Goal: Task Accomplishment & Management: Manage account settings

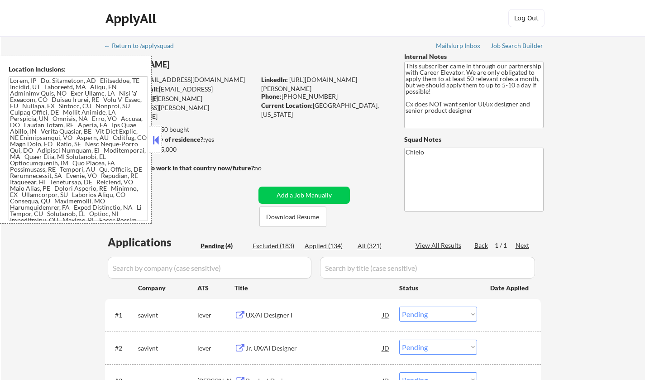
select select ""pending""
click at [156, 136] on button at bounding box center [156, 140] width 10 height 14
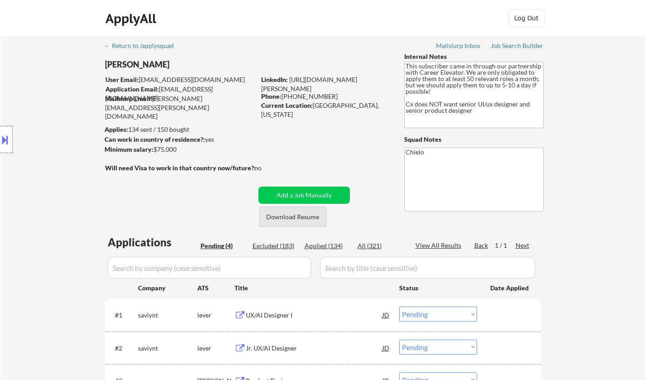
click at [301, 217] on button "Download Resume" at bounding box center [292, 216] width 67 height 20
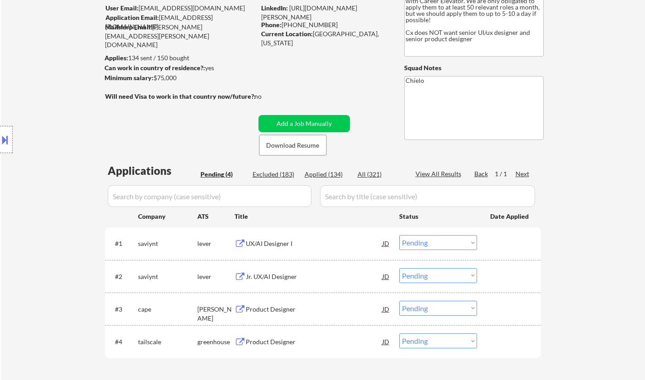
scroll to position [91, 0]
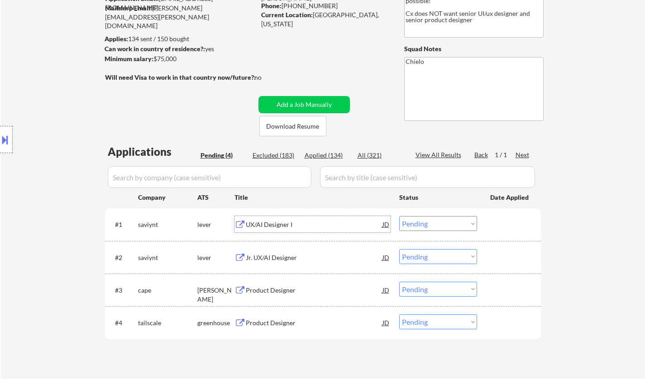
click at [273, 221] on div "UX/AI Designer I" at bounding box center [314, 224] width 137 height 9
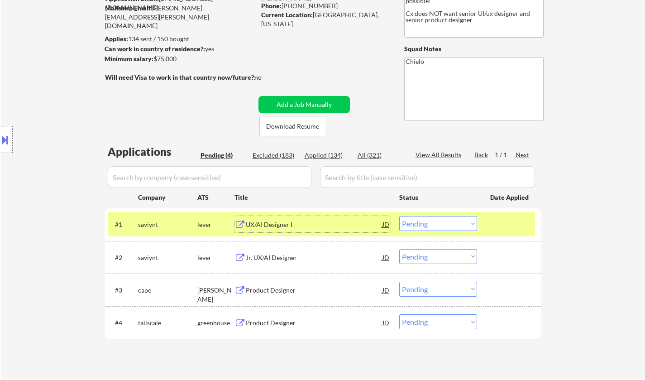
click at [451, 221] on select "Choose an option... Pending Applied Excluded (Questions) Excluded (Expired) Exc…" at bounding box center [438, 223] width 78 height 15
click at [399, 216] on select "Choose an option... Pending Applied Excluded (Questions) Excluded (Expired) Exc…" at bounding box center [438, 223] width 78 height 15
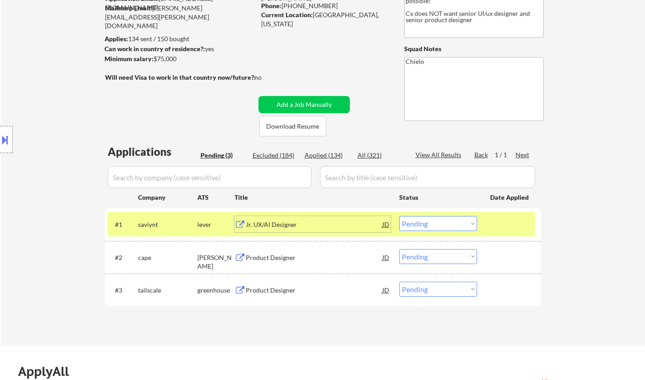
click at [274, 223] on div "Jr. UX/AI Designer" at bounding box center [314, 224] width 137 height 9
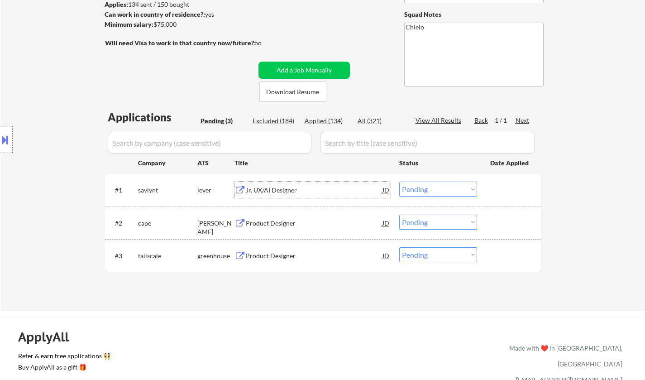
scroll to position [136, 0]
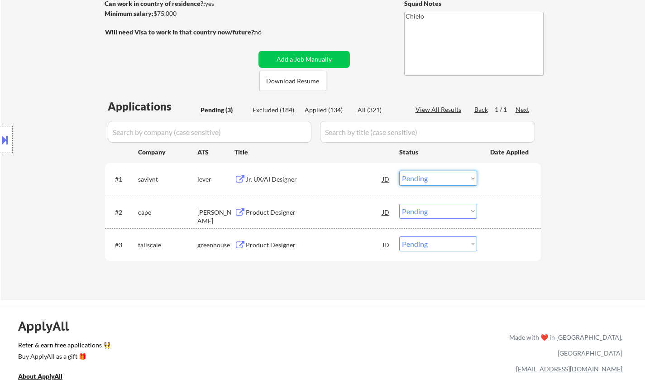
click at [446, 176] on select "Choose an option... Pending Applied Excluded (Questions) Excluded (Expired) Exc…" at bounding box center [438, 178] width 78 height 15
click at [399, 171] on select "Choose an option... Pending Applied Excluded (Questions) Excluded (Expired) Exc…" at bounding box center [438, 178] width 78 height 15
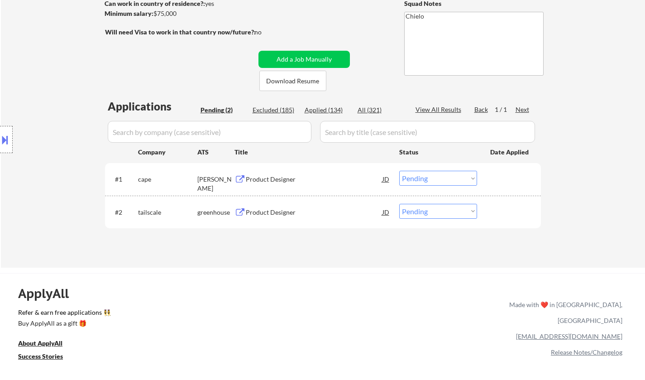
click at [274, 174] on div "Product Designer" at bounding box center [314, 179] width 137 height 16
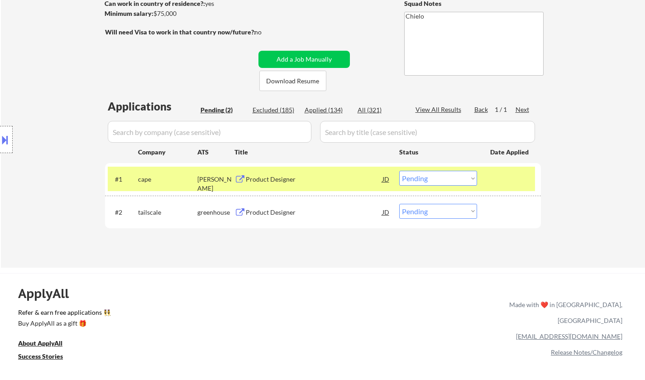
click at [4, 143] on button at bounding box center [5, 139] width 10 height 15
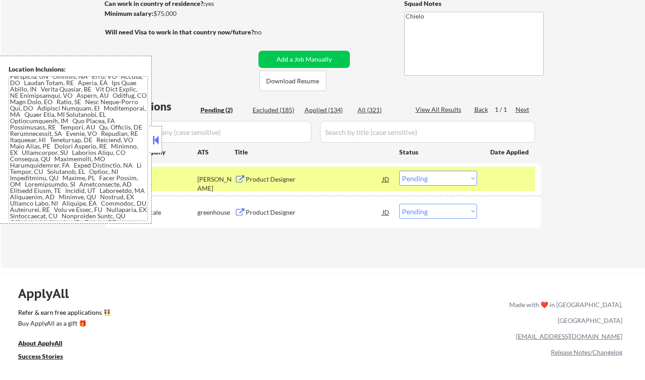
scroll to position [61, 0]
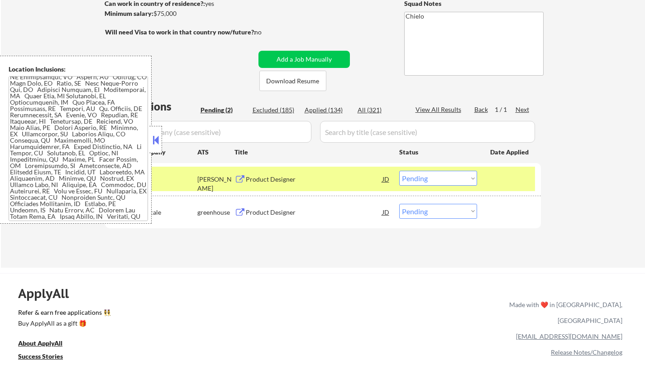
click at [458, 183] on select "Choose an option... Pending Applied Excluded (Questions) Excluded (Expired) Exc…" at bounding box center [438, 178] width 78 height 15
click at [399, 171] on select "Choose an option... Pending Applied Excluded (Questions) Excluded (Expired) Exc…" at bounding box center [438, 178] width 78 height 15
drag, startPoint x: 158, startPoint y: 137, endPoint x: 153, endPoint y: 126, distance: 12.4
click at [157, 137] on button at bounding box center [156, 140] width 10 height 14
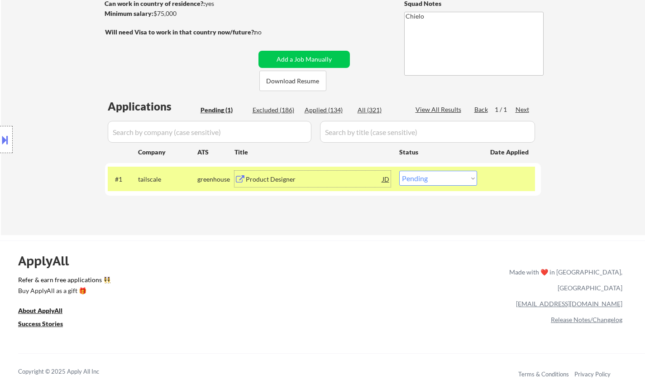
click at [281, 177] on div "Product Designer" at bounding box center [314, 179] width 137 height 9
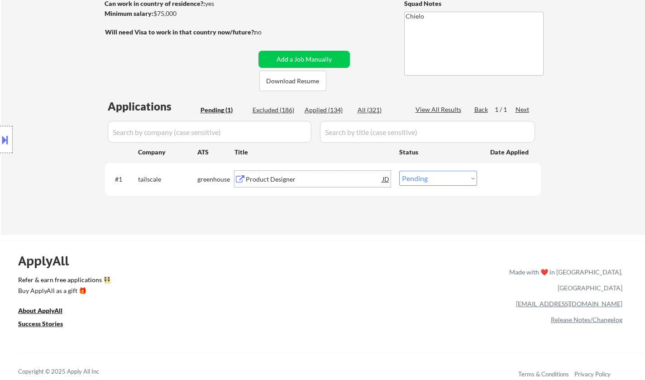
drag, startPoint x: 440, startPoint y: 174, endPoint x: 448, endPoint y: 181, distance: 10.6
click at [440, 174] on select "Choose an option... Pending Applied Excluded (Questions) Excluded (Expired) Exc…" at bounding box center [438, 178] width 78 height 15
select select ""excluded__expired_""
click at [399, 171] on select "Choose an option... Pending Applied Excluded (Questions) Excluded (Expired) Exc…" at bounding box center [438, 178] width 78 height 15
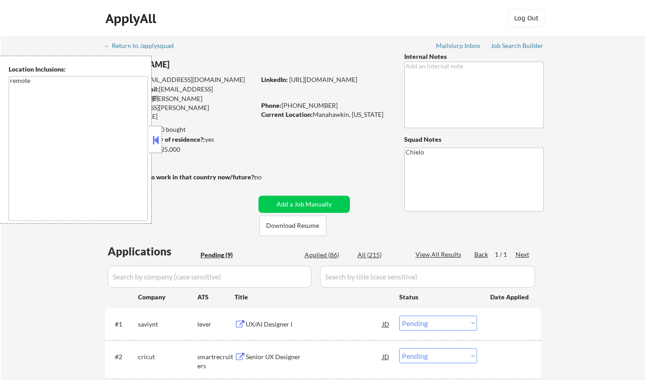
select select ""pending""
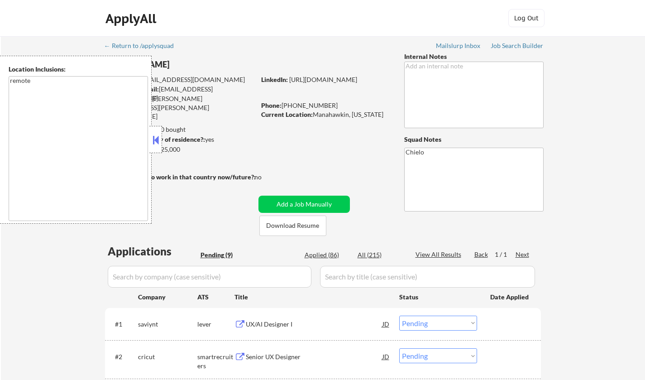
select select ""pending""
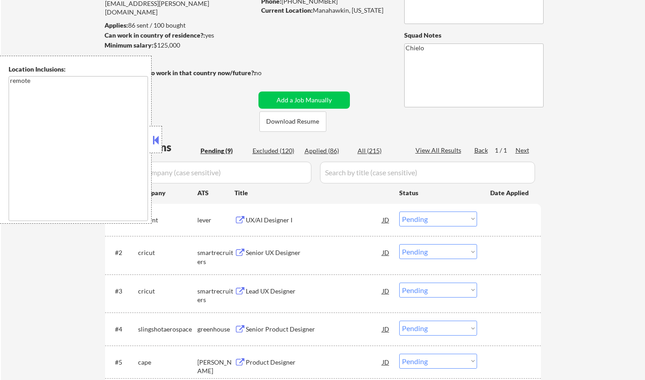
scroll to position [136, 0]
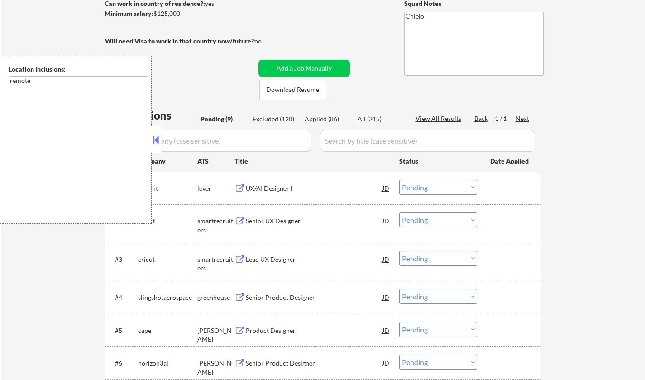
click at [157, 141] on button at bounding box center [156, 140] width 10 height 14
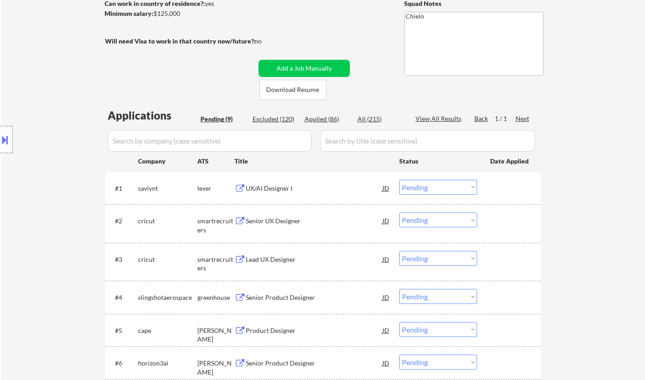
click at [276, 186] on div "UX/AI Designer I" at bounding box center [314, 188] width 137 height 9
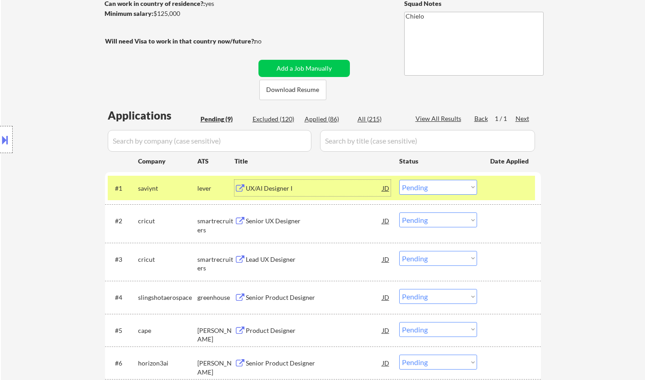
drag, startPoint x: 451, startPoint y: 186, endPoint x: 448, endPoint y: 191, distance: 5.1
click at [451, 186] on select "Choose an option... Pending Applied Excluded (Questions) Excluded (Expired) Exc…" at bounding box center [438, 187] width 78 height 15
click at [399, 180] on select "Choose an option... Pending Applied Excluded (Questions) Excluded (Expired) Exc…" at bounding box center [438, 187] width 78 height 15
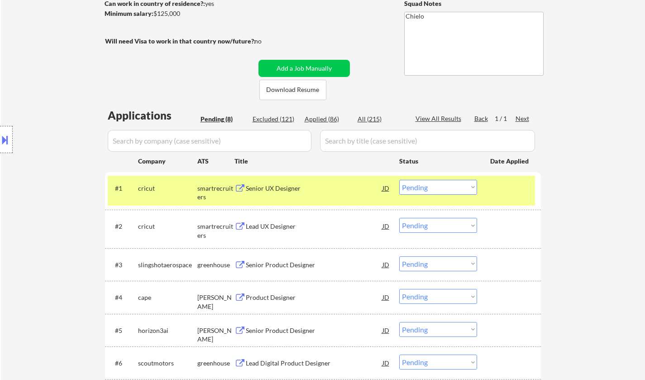
click at [281, 187] on div "Senior UX Designer" at bounding box center [314, 188] width 137 height 9
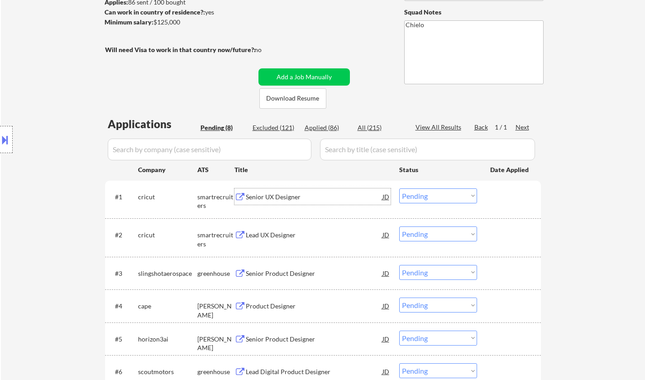
scroll to position [181, 0]
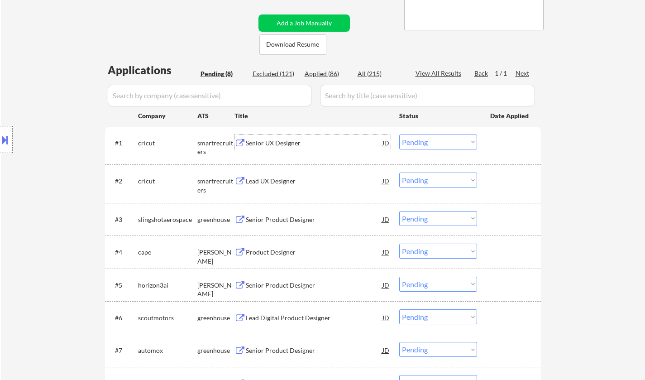
click at [0, 137] on button at bounding box center [5, 139] width 10 height 15
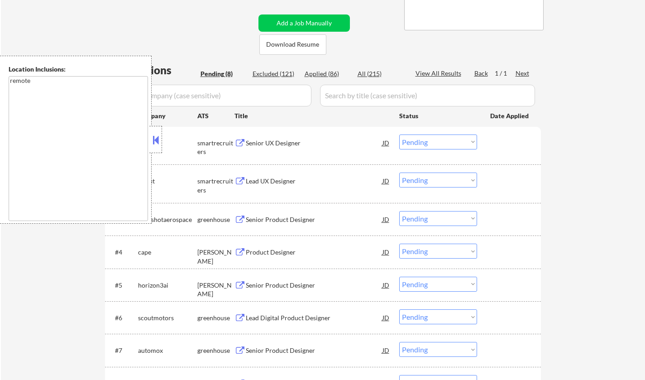
drag, startPoint x: 154, startPoint y: 144, endPoint x: 191, endPoint y: 11, distance: 137.6
click at [154, 143] on button at bounding box center [156, 140] width 10 height 14
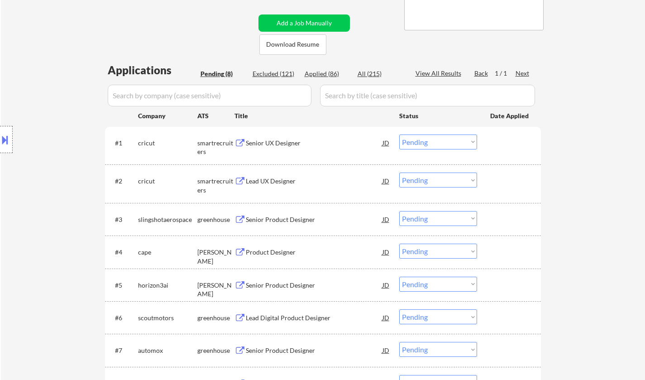
click at [434, 145] on select "Choose an option... Pending Applied Excluded (Questions) Excluded (Expired) Exc…" at bounding box center [438, 141] width 78 height 15
click at [399, 134] on select "Choose an option... Pending Applied Excluded (Questions) Excluded (Expired) Exc…" at bounding box center [438, 141] width 78 height 15
select select ""pending""
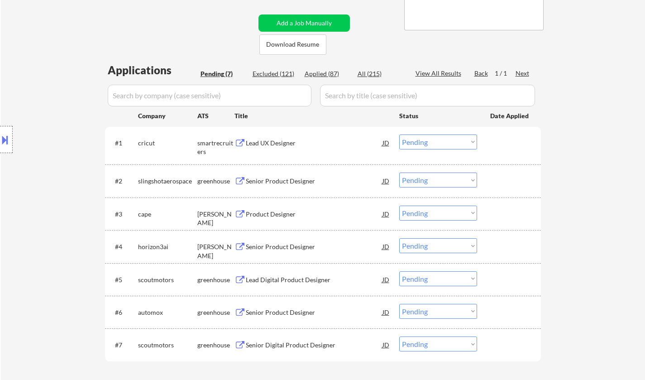
click at [271, 142] on div "Lead UX Designer" at bounding box center [314, 142] width 137 height 9
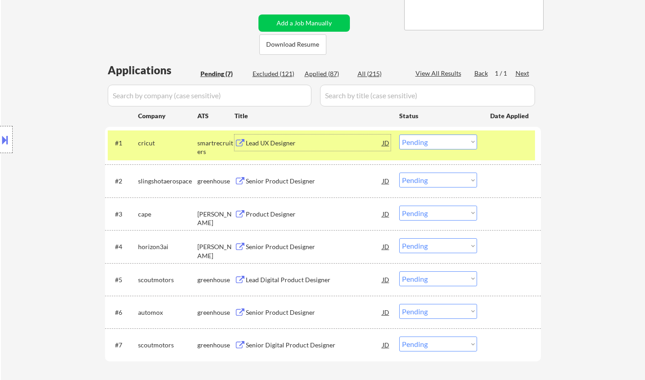
click at [300, 181] on div "Senior Product Designer" at bounding box center [314, 180] width 137 height 9
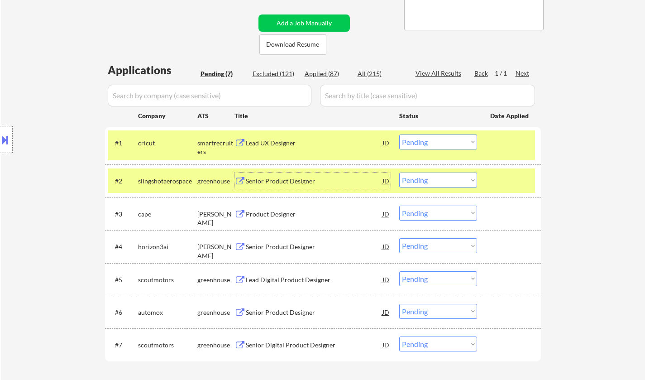
click at [439, 184] on select "Choose an option... Pending Applied Excluded (Questions) Excluded (Expired) Exc…" at bounding box center [438, 179] width 78 height 15
click at [399, 172] on select "Choose an option... Pending Applied Excluded (Questions) Excluded (Expired) Exc…" at bounding box center [438, 179] width 78 height 15
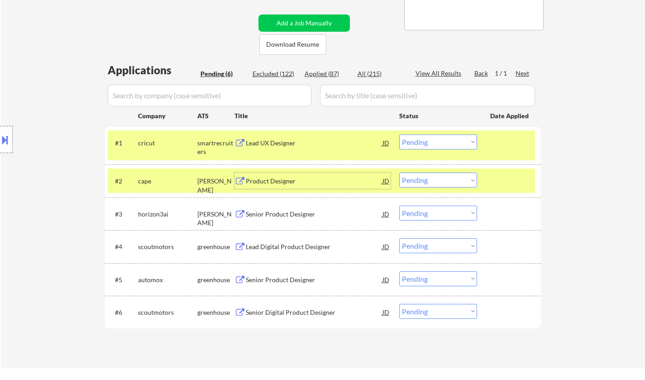
click at [279, 182] on div "Product Designer" at bounding box center [314, 180] width 137 height 9
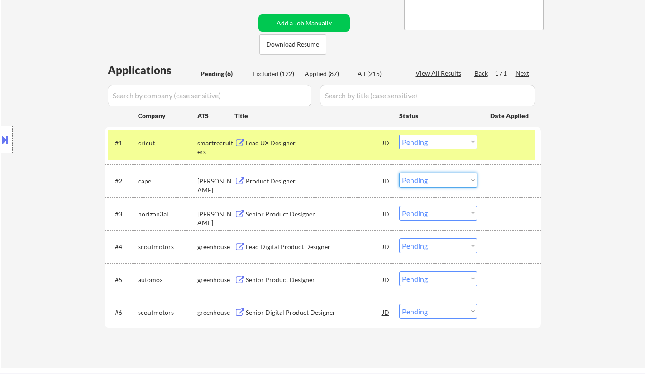
click at [437, 184] on select "Choose an option... Pending Applied Excluded (Questions) Excluded (Expired) Exc…" at bounding box center [438, 179] width 78 height 15
click at [399, 172] on select "Choose an option... Pending Applied Excluded (Questions) Excluded (Expired) Exc…" at bounding box center [438, 179] width 78 height 15
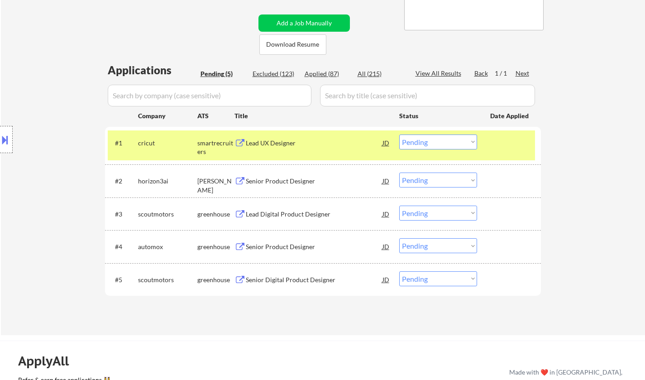
click at [276, 182] on div "Senior Product Designer" at bounding box center [314, 180] width 137 height 9
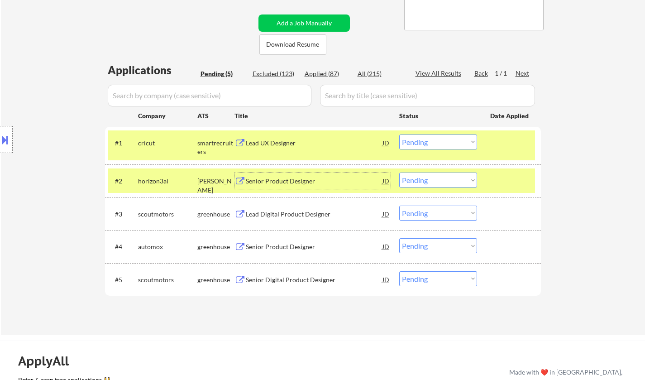
click at [432, 180] on select "Choose an option... Pending Applied Excluded (Questions) Excluded (Expired) Exc…" at bounding box center [438, 179] width 78 height 15
click at [399, 172] on select "Choose an option... Pending Applied Excluded (Questions) Excluded (Expired) Exc…" at bounding box center [438, 179] width 78 height 15
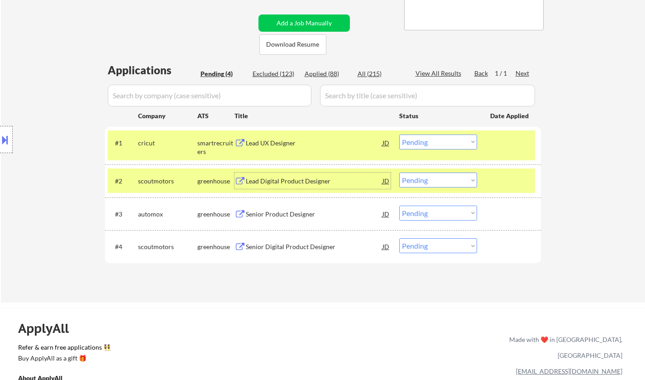
click at [296, 181] on div "Lead Digital Product Designer" at bounding box center [314, 180] width 137 height 9
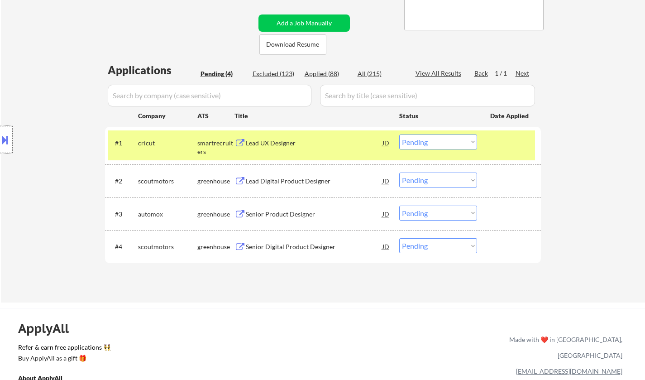
click at [0, 132] on div at bounding box center [6, 139] width 13 height 27
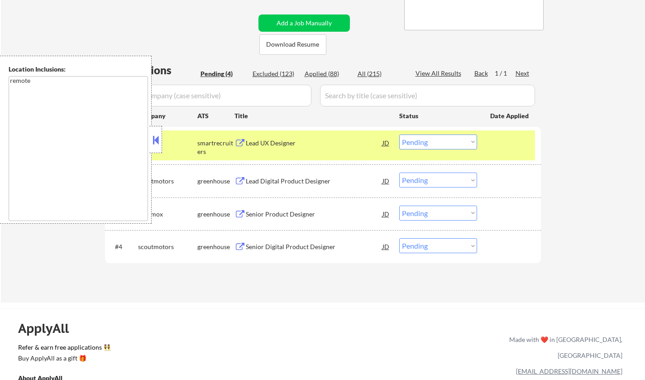
click at [153, 143] on button at bounding box center [156, 140] width 10 height 14
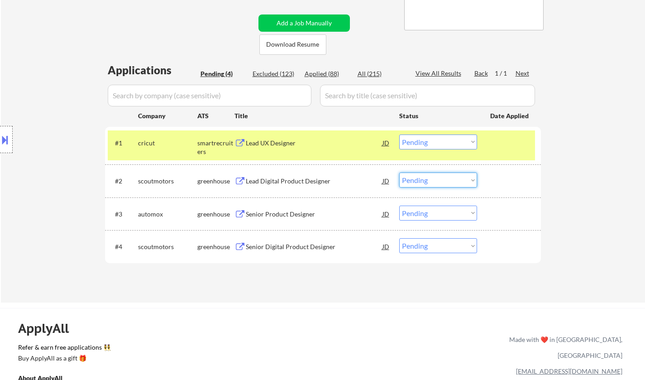
click at [428, 178] on select "Choose an option... Pending Applied Excluded (Questions) Excluded (Expired) Exc…" at bounding box center [438, 179] width 78 height 15
drag, startPoint x: 459, startPoint y: 179, endPoint x: 461, endPoint y: 186, distance: 7.2
click at [459, 179] on select "Choose an option... Pending Applied Excluded (Questions) Excluded (Expired) Exc…" at bounding box center [438, 179] width 78 height 15
click at [399, 172] on select "Choose an option... Pending Applied Excluded (Questions) Excluded (Expired) Exc…" at bounding box center [438, 179] width 78 height 15
click at [268, 210] on div "Senior Product Designer" at bounding box center [314, 214] width 137 height 9
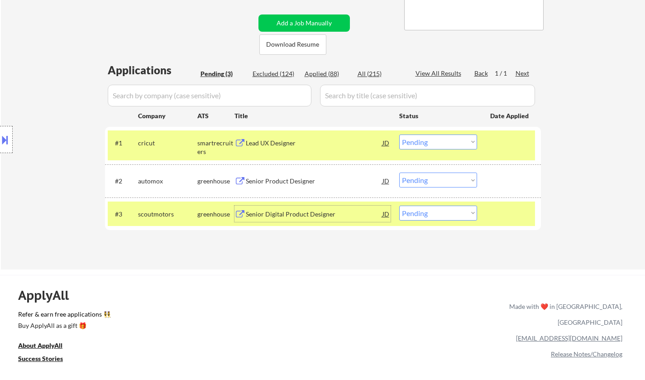
scroll to position [226, 0]
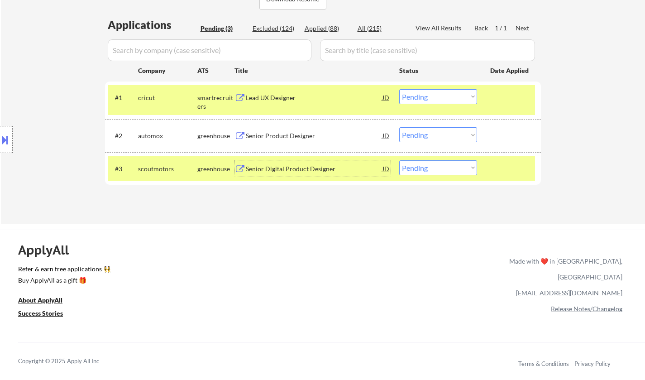
click at [449, 133] on select "Choose an option... Pending Applied Excluded (Questions) Excluded (Expired) Exc…" at bounding box center [438, 134] width 78 height 15
click at [399, 127] on select "Choose an option... Pending Applied Excluded (Questions) Excluded (Expired) Exc…" at bounding box center [438, 134] width 78 height 15
select select ""pending""
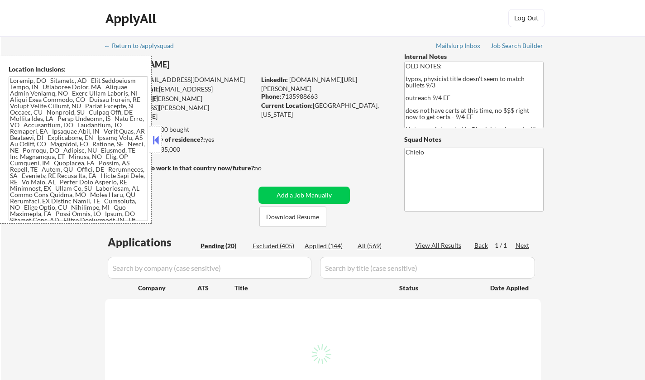
select select ""pending""
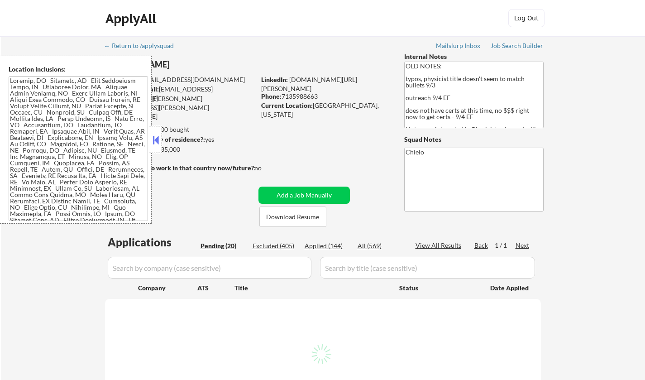
select select ""pending""
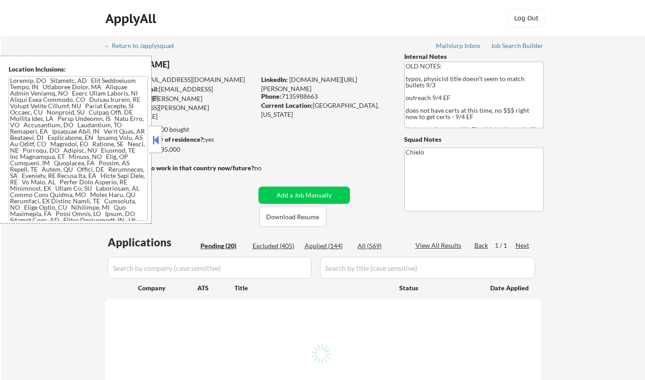
select select ""pending""
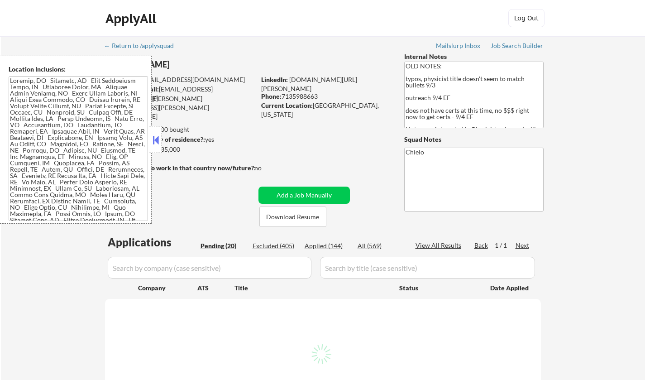
select select ""pending""
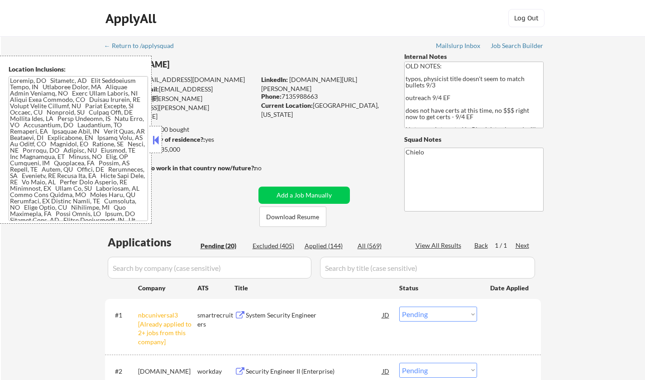
click at [155, 139] on button at bounding box center [156, 140] width 10 height 14
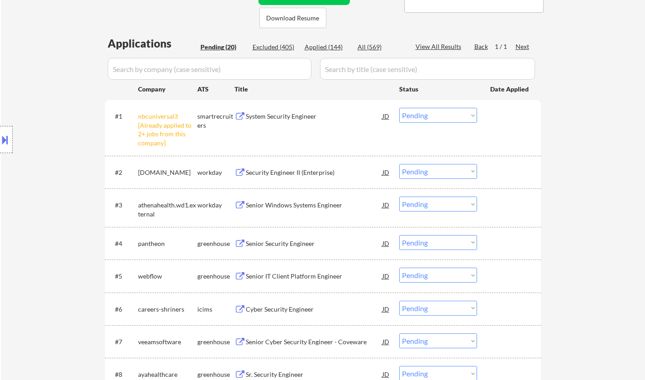
scroll to position [226, 0]
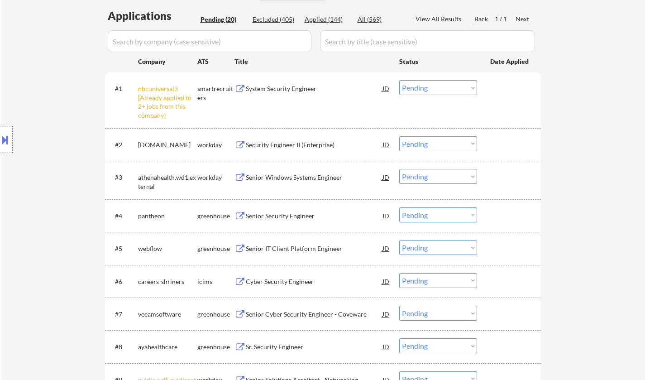
drag, startPoint x: 427, startPoint y: 82, endPoint x: 427, endPoint y: 92, distance: 10.0
click at [427, 82] on select "Choose an option... Pending Applied Excluded (Questions) Excluded (Expired) Exc…" at bounding box center [438, 87] width 78 height 15
click at [399, 80] on select "Choose an option... Pending Applied Excluded (Questions) Excluded (Expired) Exc…" at bounding box center [438, 87] width 78 height 15
select select ""pending""
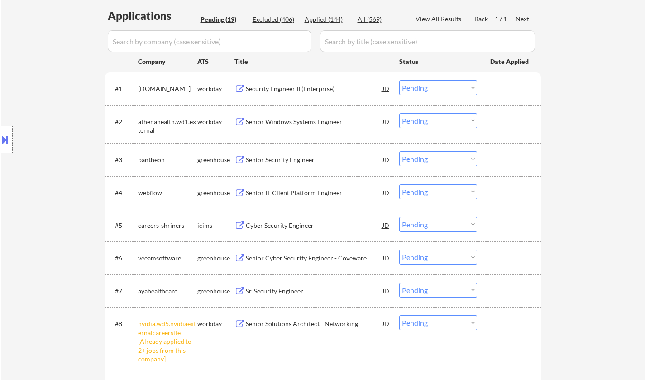
scroll to position [407, 0]
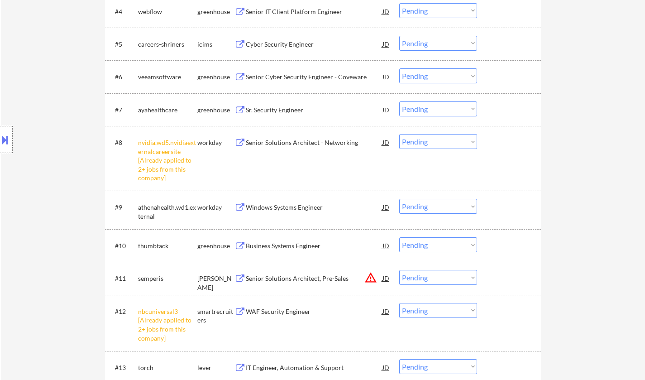
drag, startPoint x: 442, startPoint y: 142, endPoint x: 441, endPoint y: 147, distance: 5.1
click at [442, 142] on select "Choose an option... Pending Applied Excluded (Questions) Excluded (Expired) Exc…" at bounding box center [438, 141] width 78 height 15
click at [399, 134] on select "Choose an option... Pending Applied Excluded (Questions) Excluded (Expired) Exc…" at bounding box center [438, 141] width 78 height 15
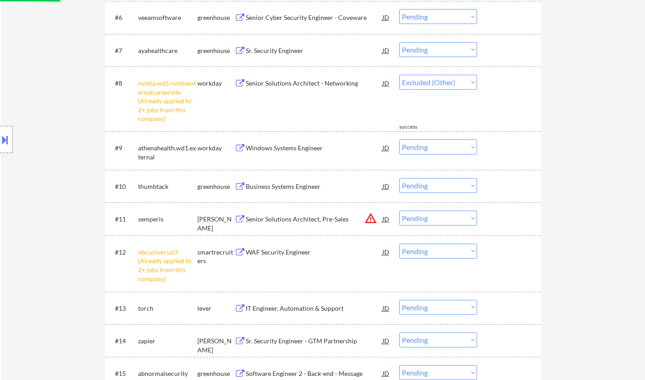
scroll to position [543, 0]
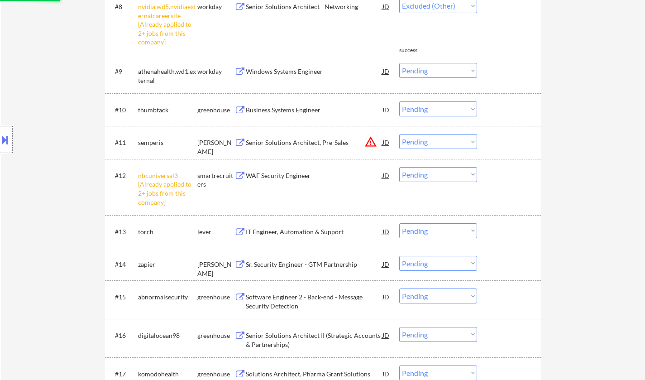
select select ""pending""
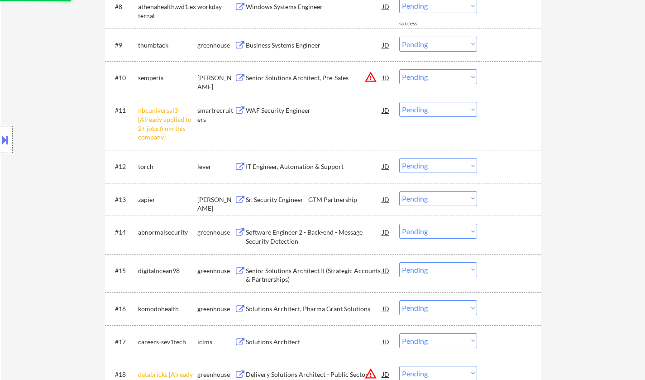
scroll to position [453, 0]
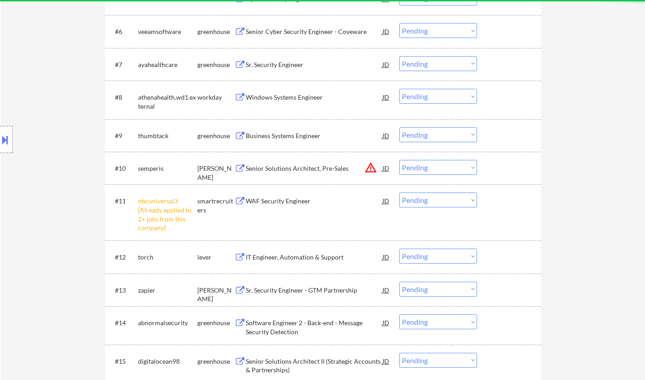
drag, startPoint x: 420, startPoint y: 201, endPoint x: 422, endPoint y: 206, distance: 5.3
click at [420, 201] on select "Choose an option... Pending Applied Excluded (Questions) Excluded (Expired) Exc…" at bounding box center [438, 199] width 78 height 15
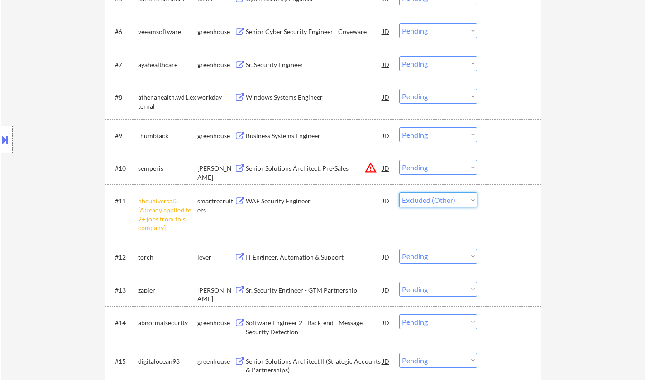
click at [399, 192] on select "Choose an option... Pending Applied Excluded (Questions) Excluded (Expired) Exc…" at bounding box center [438, 199] width 78 height 15
select select ""pending""
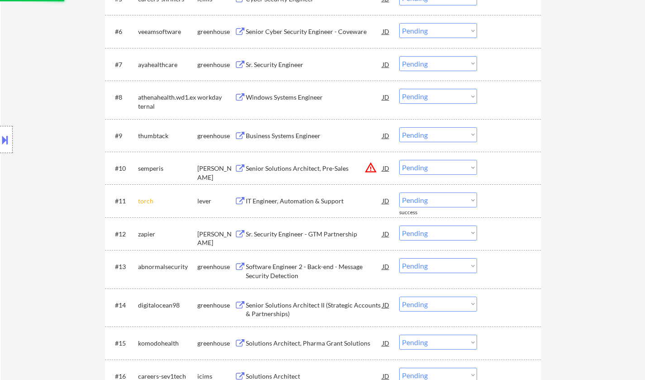
click at [386, 167] on div "JD" at bounding box center [386, 168] width 9 height 16
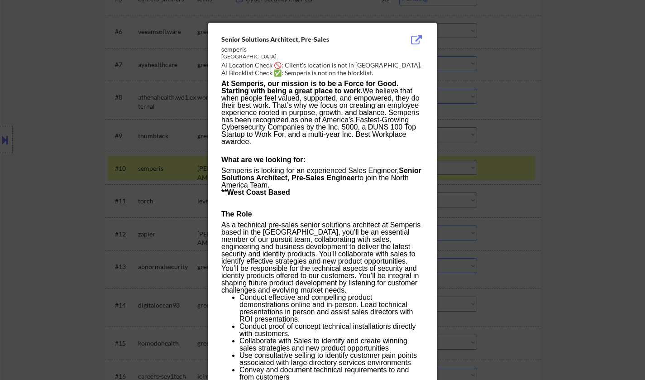
click at [542, 184] on div at bounding box center [322, 190] width 645 height 380
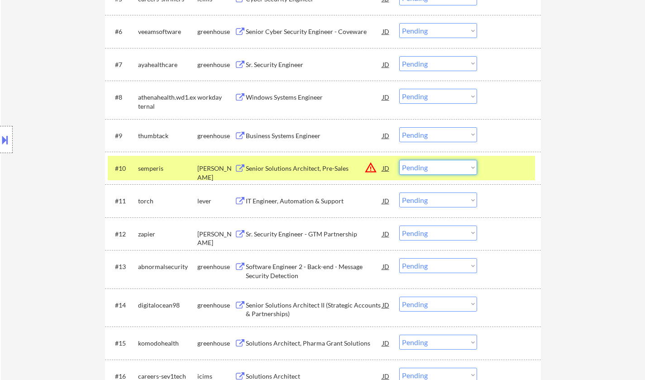
drag, startPoint x: 443, startPoint y: 165, endPoint x: 444, endPoint y: 174, distance: 9.2
click at [443, 165] on select "Choose an option... Pending Applied Excluded (Questions) Excluded (Expired) Exc…" at bounding box center [438, 167] width 78 height 15
click at [399, 160] on select "Choose an option... Pending Applied Excluded (Questions) Excluded (Expired) Exc…" at bounding box center [438, 167] width 78 height 15
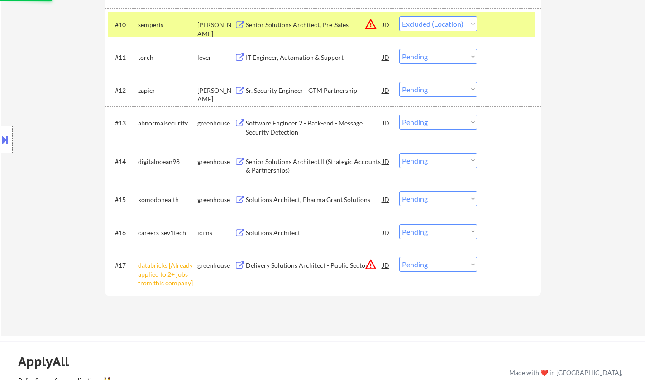
scroll to position [634, 0]
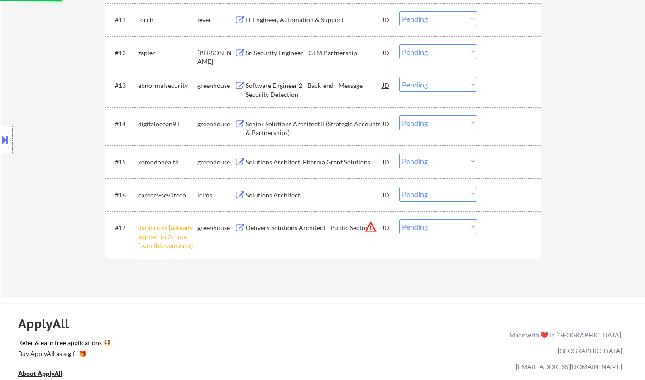
select select ""pending""
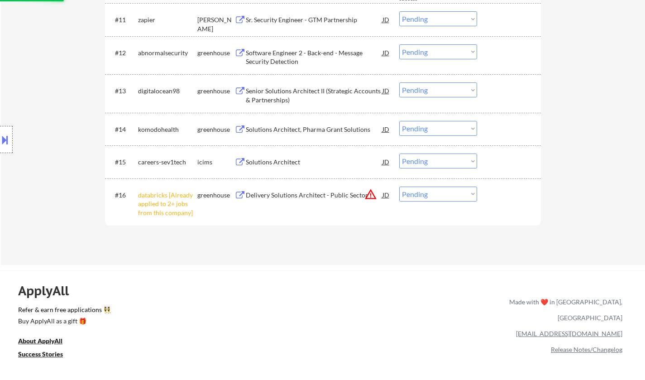
click at [437, 193] on select "Choose an option... Pending Applied Excluded (Questions) Excluded (Expired) Exc…" at bounding box center [438, 193] width 78 height 15
select select ""excluded__other_""
click at [399, 186] on select "Choose an option... Pending Applied Excluded (Questions) Excluded (Expired) Exc…" at bounding box center [438, 193] width 78 height 15
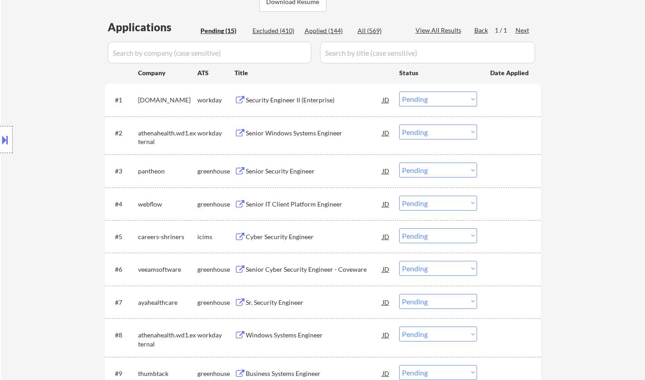
scroll to position [226, 0]
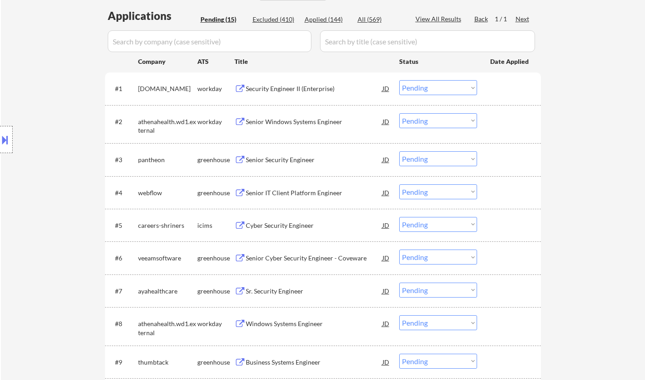
click at [283, 159] on div "Senior Security Engineer" at bounding box center [314, 159] width 137 height 9
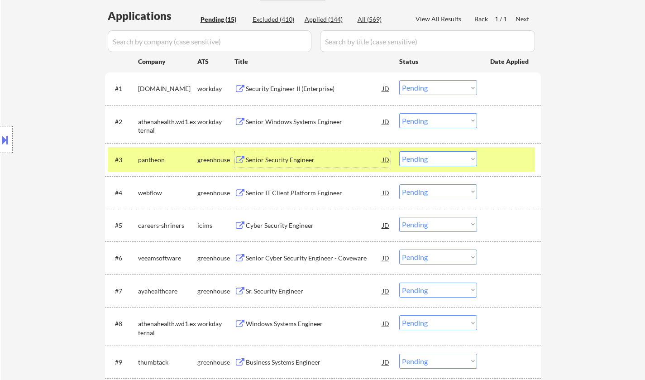
click at [438, 161] on select "Choose an option... Pending Applied Excluded (Questions) Excluded (Expired) Exc…" at bounding box center [438, 158] width 78 height 15
click at [399, 151] on select "Choose an option... Pending Applied Excluded (Questions) Excluded (Expired) Exc…" at bounding box center [438, 158] width 78 height 15
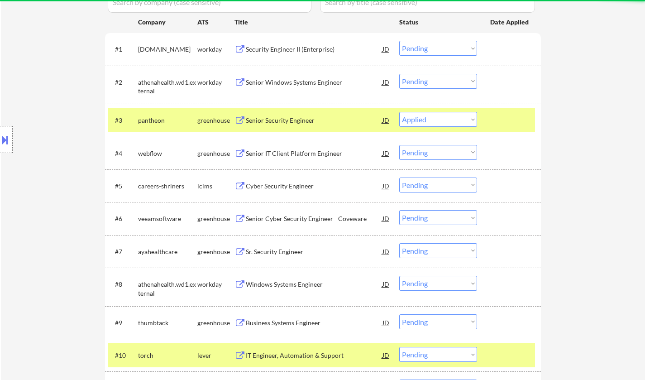
select select ""pending""
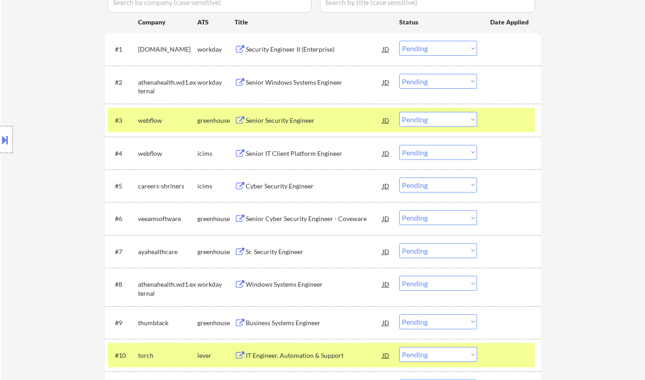
scroll to position [272, 0]
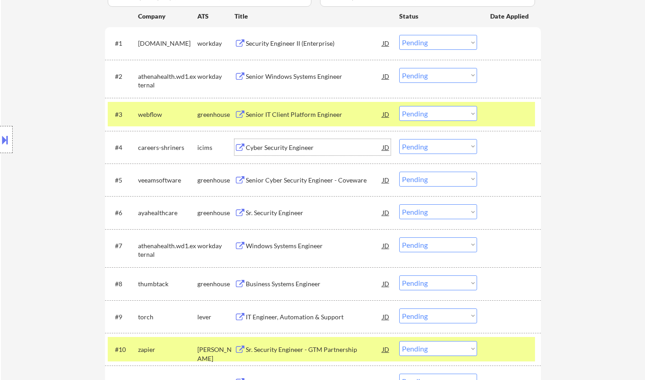
click at [280, 144] on div "Cyber Security Engineer" at bounding box center [314, 147] width 137 height 9
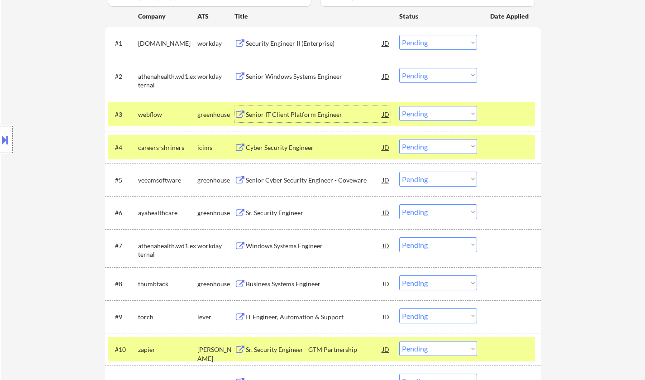
click at [291, 114] on div "Senior IT Client Platform Engineer" at bounding box center [314, 114] width 137 height 9
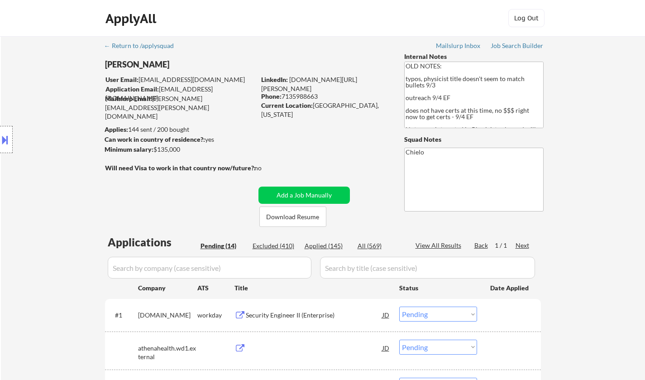
select select ""pending""
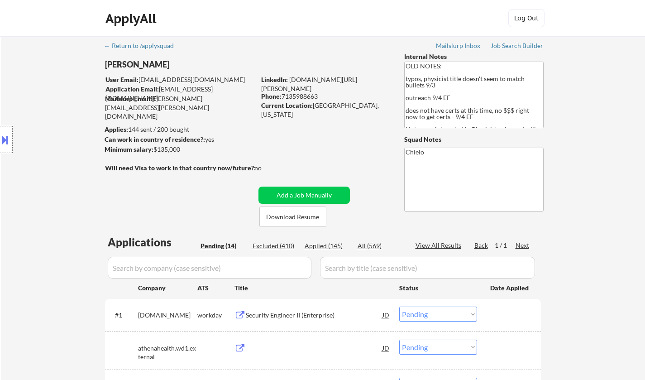
select select ""pending""
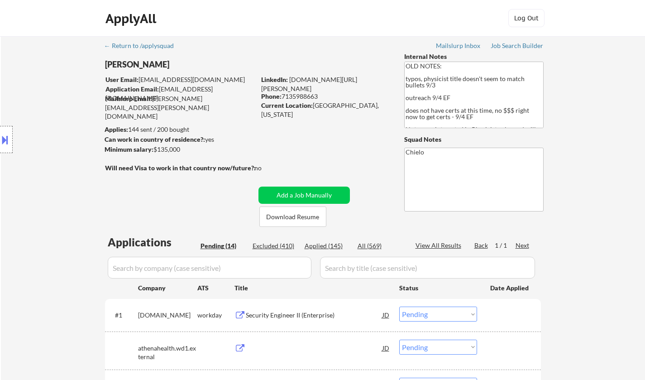
select select ""pending""
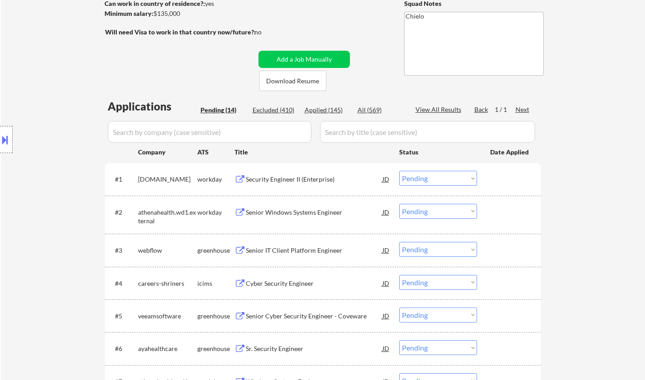
scroll to position [181, 0]
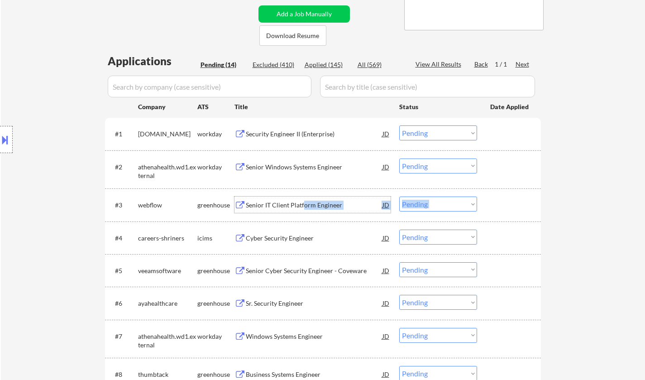
drag, startPoint x: 302, startPoint y: 208, endPoint x: 183, endPoint y: 189, distance: 120.5
click at [184, 189] on div "#3 webflow greenhouse Senior IT Client Platform Engineer JD Choose an option...…" at bounding box center [323, 204] width 436 height 33
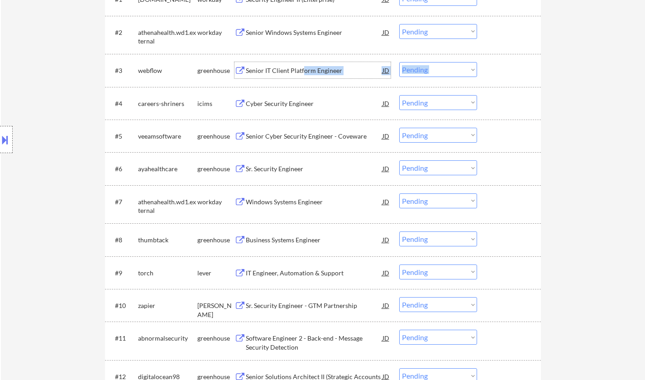
scroll to position [317, 0]
click at [452, 72] on select "Choose an option... Pending Applied Excluded (Questions) Excluded (Expired) Exc…" at bounding box center [438, 68] width 78 height 15
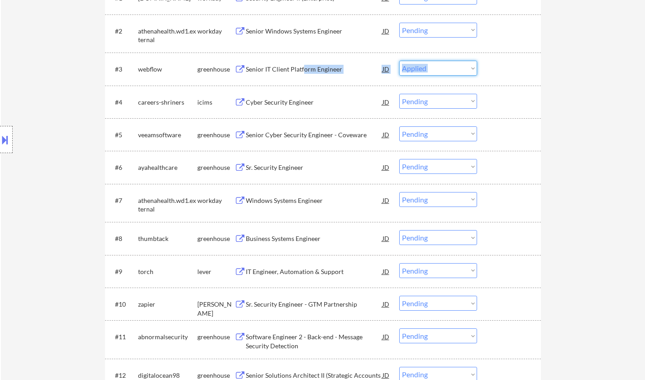
click at [399, 61] on select "Choose an option... Pending Applied Excluded (Questions) Excluded (Expired) Exc…" at bounding box center [438, 68] width 78 height 15
select select ""pending""
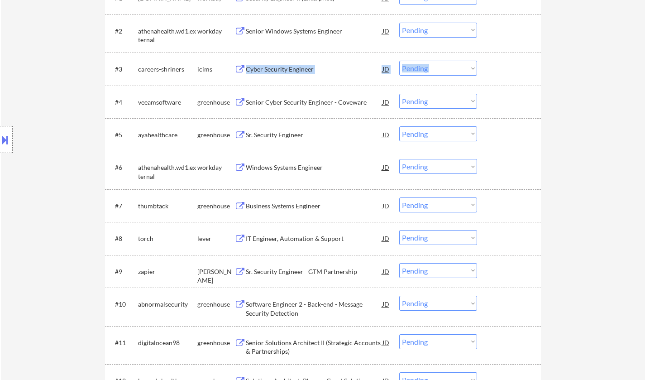
scroll to position [272, 0]
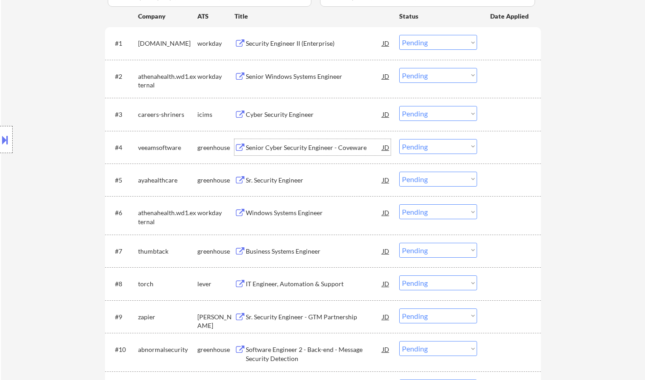
click at [291, 147] on div "Senior Cyber Security Engineer - Coveware" at bounding box center [314, 147] width 137 height 9
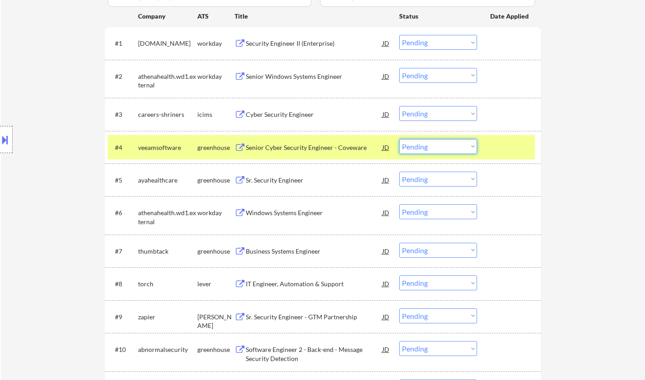
drag, startPoint x: 430, startPoint y: 146, endPoint x: 429, endPoint y: 152, distance: 6.4
click at [429, 146] on select "Choose an option... Pending Applied Excluded (Questions) Excluded (Expired) Exc…" at bounding box center [438, 146] width 78 height 15
click at [399, 139] on select "Choose an option... Pending Applied Excluded (Questions) Excluded (Expired) Exc…" at bounding box center [438, 146] width 78 height 15
select select ""pending""
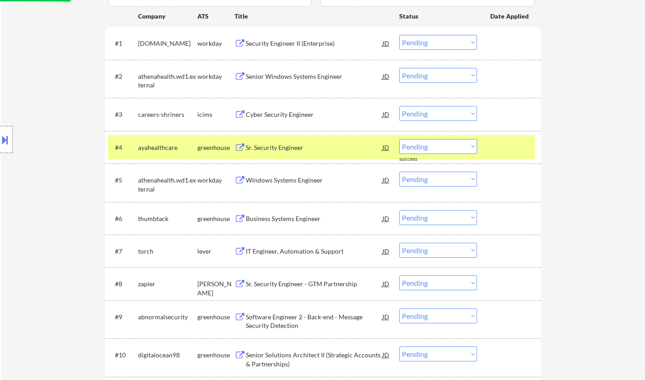
click at [297, 218] on div "Business Systems Engineer" at bounding box center [314, 218] width 137 height 9
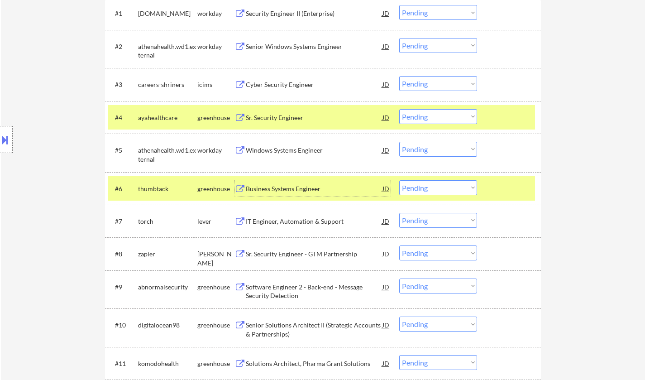
scroll to position [317, 0]
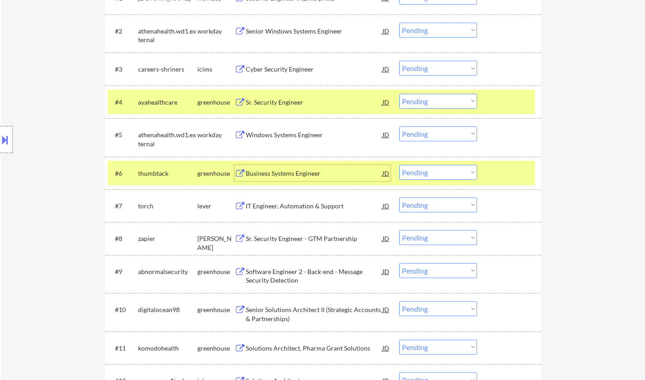
click at [446, 169] on select "Choose an option... Pending Applied Excluded (Questions) Excluded (Expired) Exc…" at bounding box center [438, 172] width 78 height 15
click at [399, 165] on select "Choose an option... Pending Applied Excluded (Questions) Excluded (Expired) Exc…" at bounding box center [438, 172] width 78 height 15
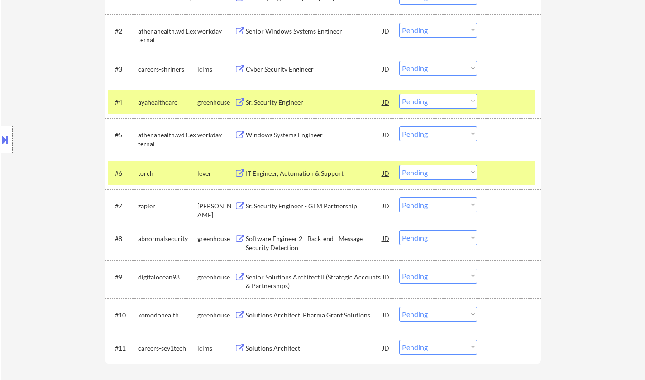
click at [308, 170] on div "IT Engineer, Automation & Support" at bounding box center [314, 173] width 137 height 9
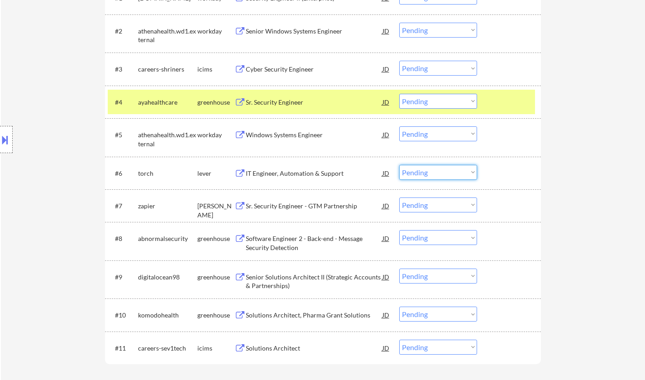
drag, startPoint x: 435, startPoint y: 170, endPoint x: 435, endPoint y: 178, distance: 8.6
click at [435, 170] on select "Choose an option... Pending Applied Excluded (Questions) Excluded (Expired) Exc…" at bounding box center [438, 172] width 78 height 15
click at [399, 165] on select "Choose an option... Pending Applied Excluded (Questions) Excluded (Expired) Exc…" at bounding box center [438, 172] width 78 height 15
select select ""pending""
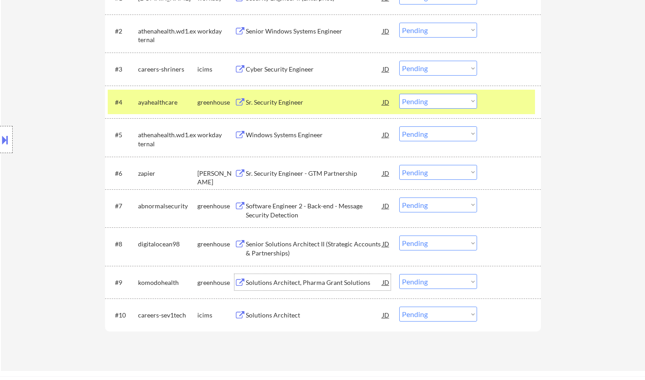
click at [286, 283] on div "Solutions Architect, Pharma Grant Solutions" at bounding box center [314, 282] width 137 height 9
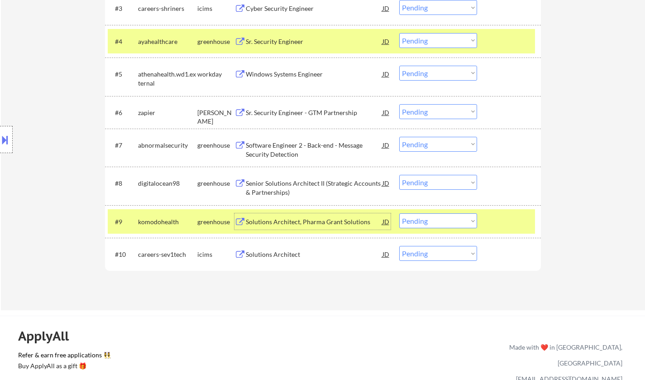
scroll to position [453, 0]
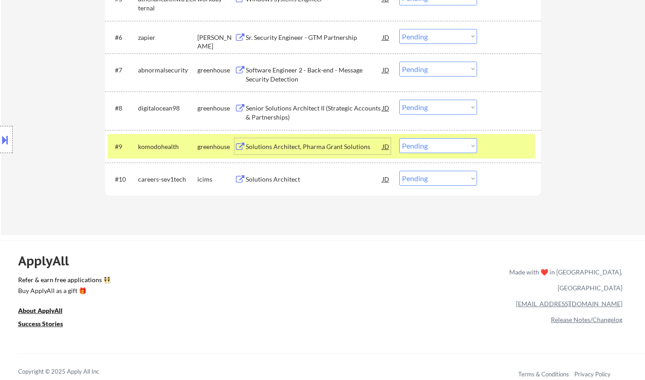
click at [457, 146] on select "Choose an option... Pending Applied Excluded (Questions) Excluded (Expired) Exc…" at bounding box center [438, 145] width 78 height 15
click at [399, 138] on select "Choose an option... Pending Applied Excluded (Questions) Excluded (Expired) Exc…" at bounding box center [438, 145] width 78 height 15
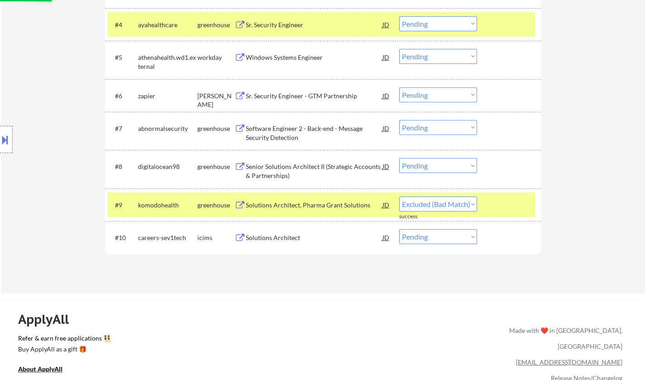
scroll to position [362, 0]
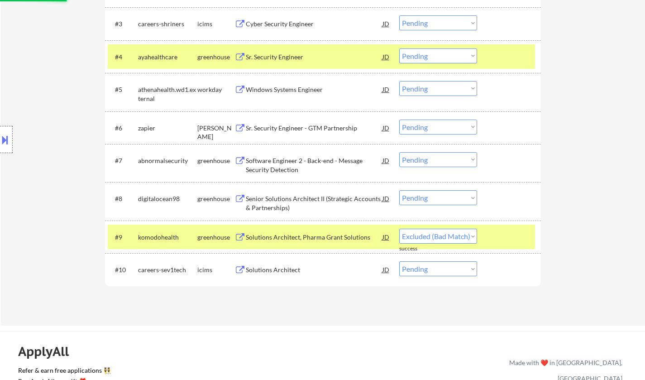
select select ""pending""
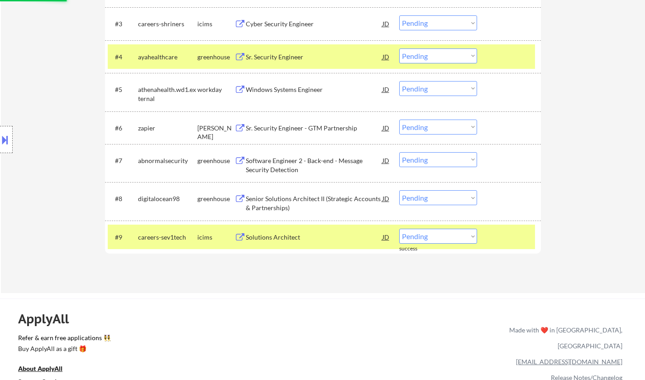
click at [281, 162] on div "Software Engineer 2 - Back-end - Message Security Detection" at bounding box center [314, 165] width 137 height 18
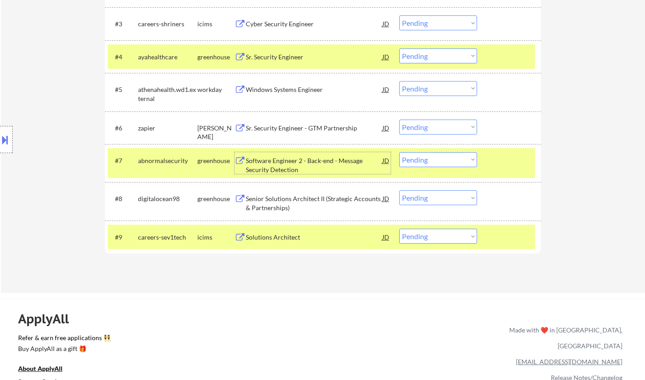
click at [445, 160] on select "Choose an option... Pending Applied Excluded (Questions) Excluded (Expired) Exc…" at bounding box center [438, 159] width 78 height 15
select select ""excluded""
click at [399, 152] on select "Choose an option... Pending Applied Excluded (Questions) Excluded (Expired) Exc…" at bounding box center [438, 159] width 78 height 15
click at [300, 130] on div "Sr. Security Engineer - GTM Partnership" at bounding box center [314, 128] width 137 height 9
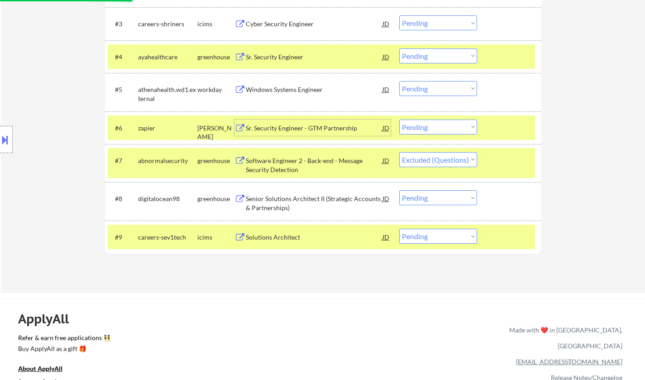
click at [420, 127] on select "Choose an option... Pending Applied Excluded (Questions) Excluded (Expired) Exc…" at bounding box center [438, 126] width 78 height 15
select select ""excluded""
click at [399, 119] on select "Choose an option... Pending Applied Excluded (Questions) Excluded (Expired) Exc…" at bounding box center [438, 126] width 78 height 15
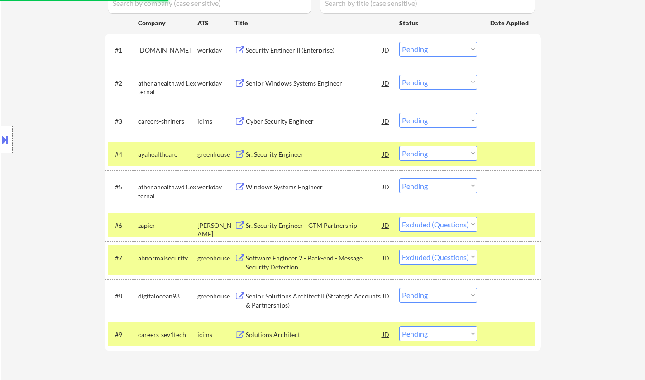
scroll to position [226, 0]
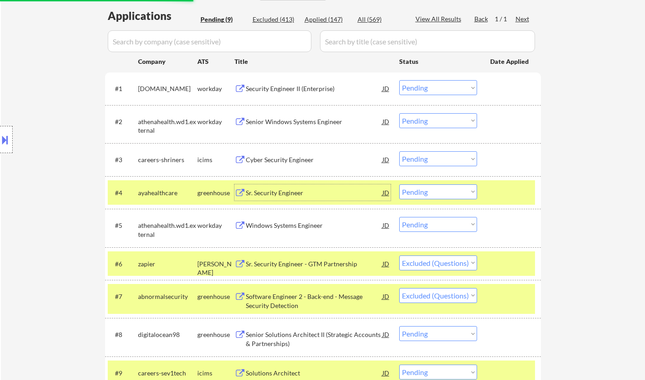
click at [286, 193] on div "Sr. Security Engineer" at bounding box center [314, 192] width 137 height 9
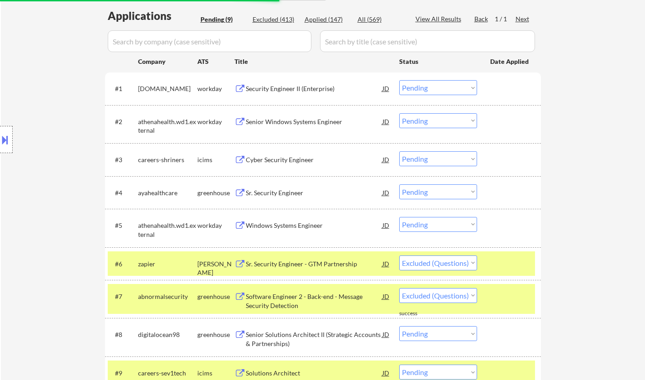
select select ""pending""
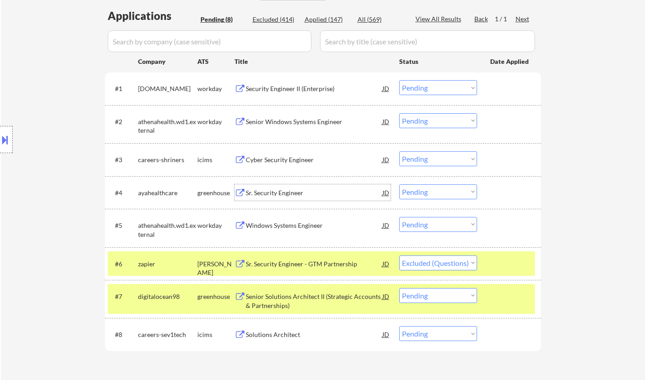
click at [426, 191] on select "Choose an option... Pending Applied Excluded (Questions) Excluded (Expired) Exc…" at bounding box center [438, 191] width 78 height 15
click at [399, 184] on select "Choose an option... Pending Applied Excluded (Questions) Excluded (Expired) Exc…" at bounding box center [438, 191] width 78 height 15
select select ""pending""
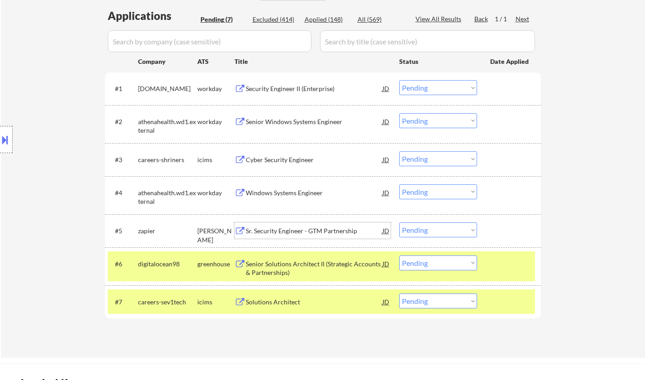
click at [317, 229] on div "Sr. Security Engineer - GTM Partnership" at bounding box center [314, 230] width 137 height 9
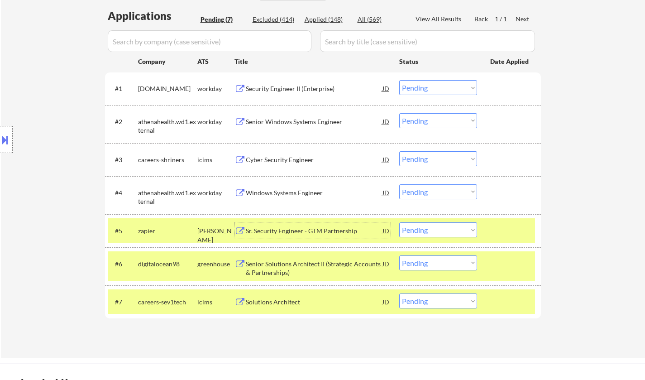
click at [465, 229] on select "Choose an option... Pending Applied Excluded (Questions) Excluded (Expired) Exc…" at bounding box center [438, 229] width 78 height 15
click at [399, 222] on select "Choose an option... Pending Applied Excluded (Questions) Excluded (Expired) Exc…" at bounding box center [438, 229] width 78 height 15
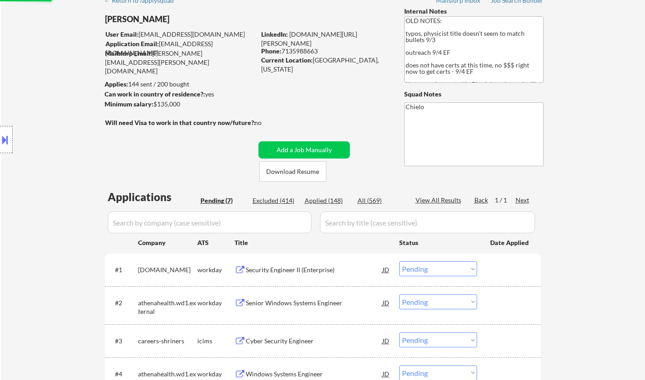
select select ""pending""
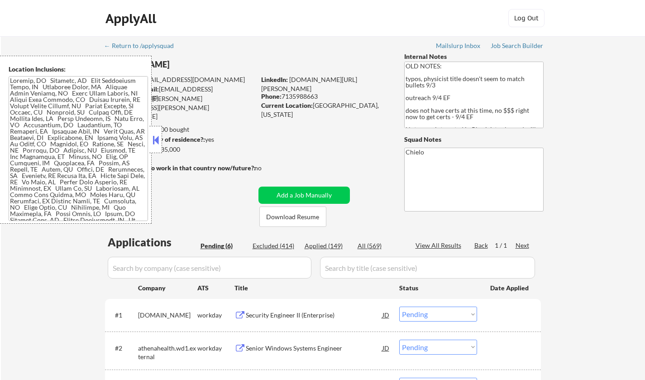
select select ""pending""
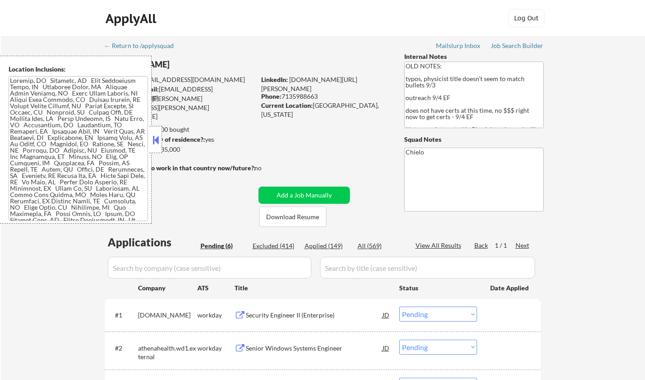
select select ""pending""
click at [155, 132] on div at bounding box center [155, 139] width 13 height 27
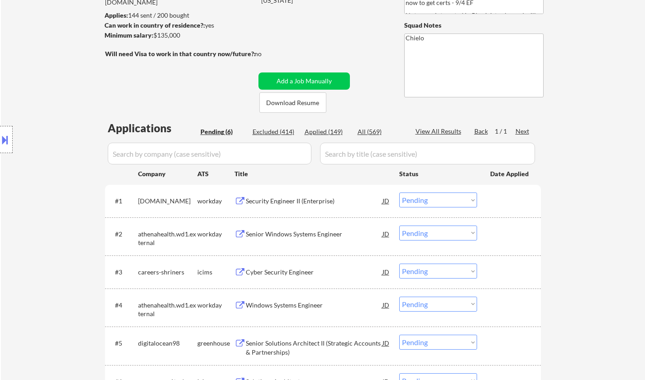
scroll to position [136, 0]
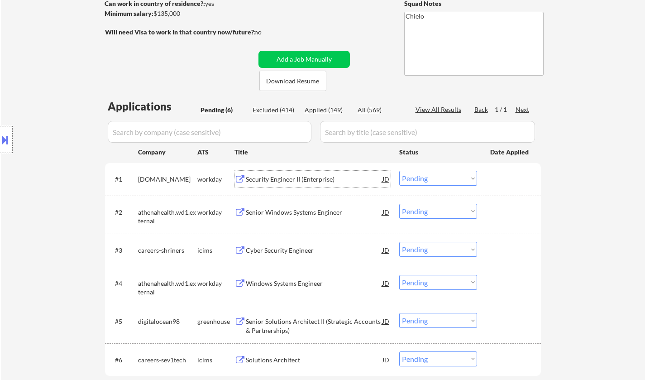
click at [283, 179] on div "Security Engineer II (Enterprise)" at bounding box center [314, 179] width 137 height 9
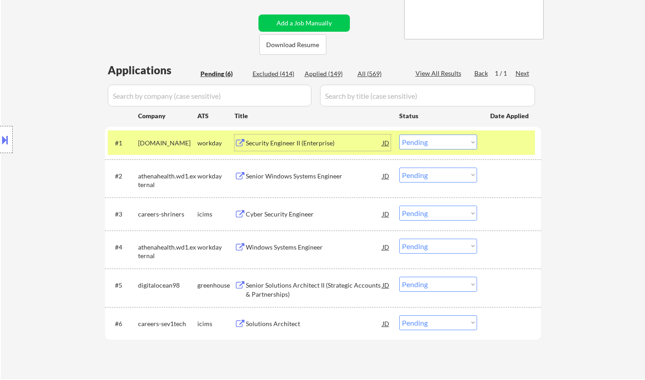
scroll to position [181, 0]
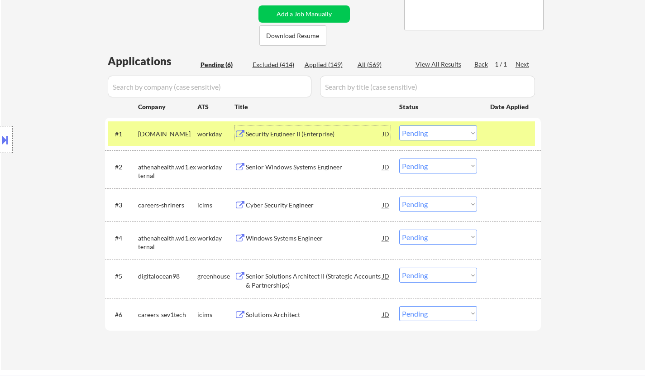
click at [5, 149] on div at bounding box center [6, 139] width 13 height 27
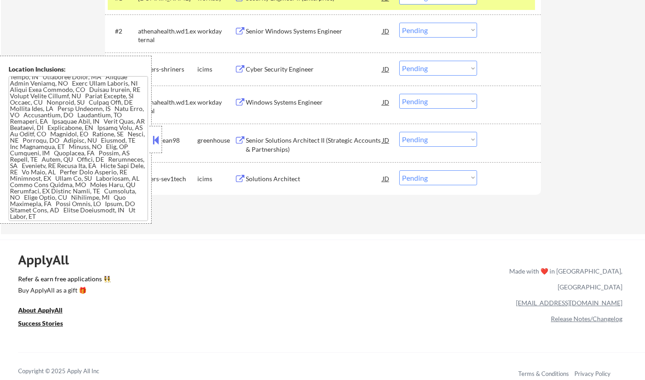
scroll to position [0, 0]
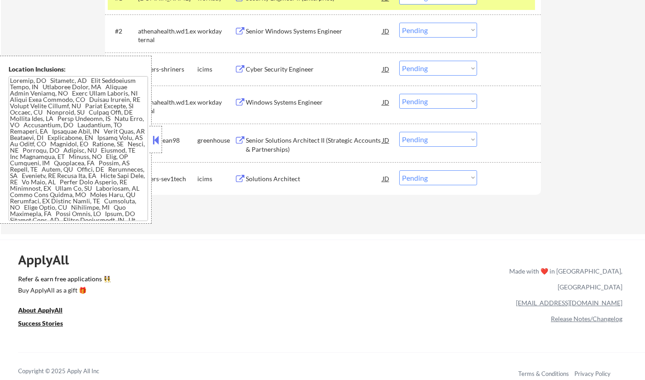
drag, startPoint x: 160, startPoint y: 138, endPoint x: 181, endPoint y: 60, distance: 81.5
click at [159, 137] on button at bounding box center [156, 140] width 10 height 14
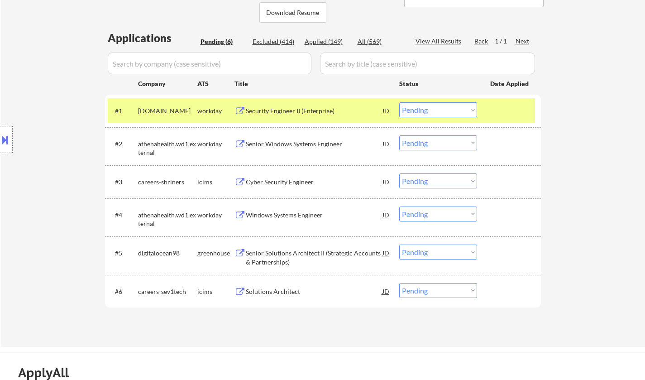
scroll to position [136, 0]
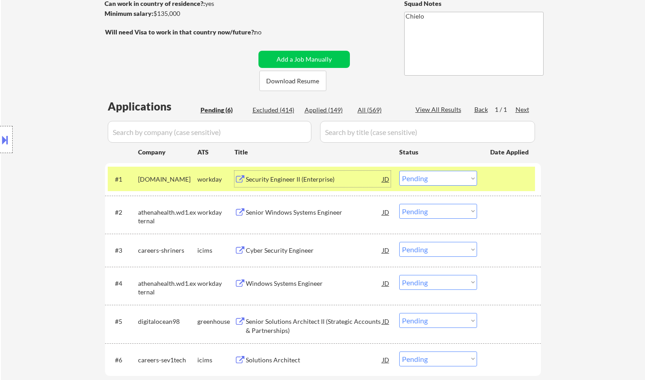
click at [293, 176] on div "Security Engineer II (Enterprise)" at bounding box center [314, 179] width 137 height 9
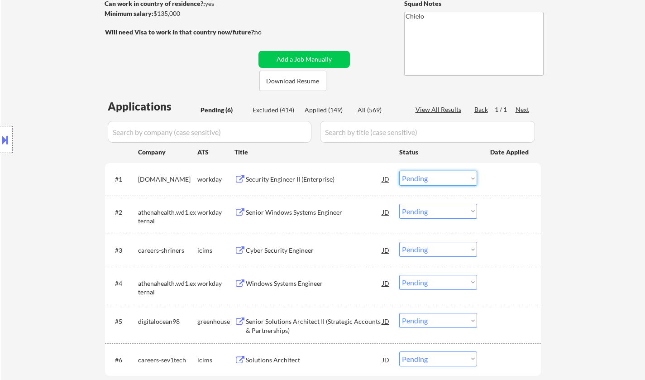
drag, startPoint x: 434, startPoint y: 179, endPoint x: 433, endPoint y: 185, distance: 5.4
click at [434, 179] on select "Choose an option... Pending Applied Excluded (Questions) Excluded (Expired) Exc…" at bounding box center [438, 178] width 78 height 15
click at [399, 171] on select "Choose an option... Pending Applied Excluded (Questions) Excluded (Expired) Exc…" at bounding box center [438, 178] width 78 height 15
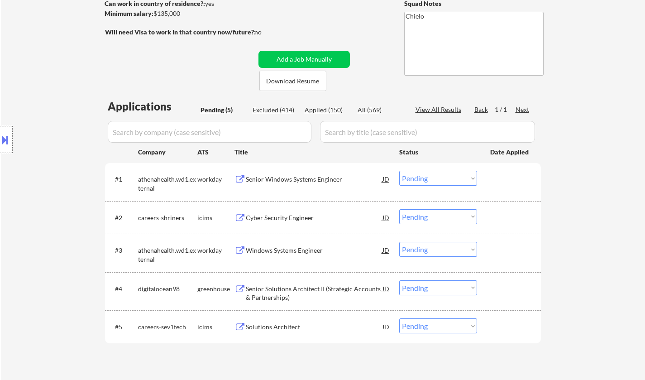
click at [284, 175] on div "Senior Windows Systems Engineer" at bounding box center [314, 179] width 137 height 9
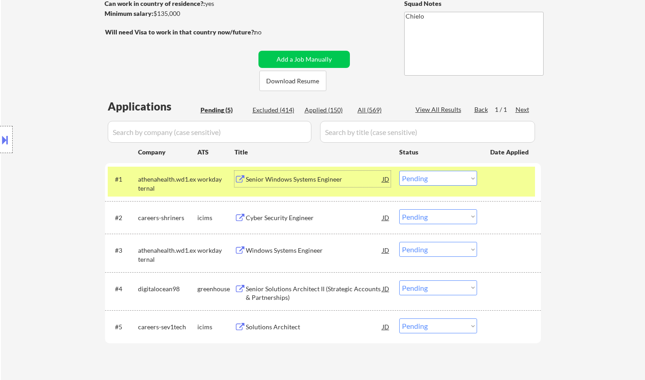
click at [425, 182] on select "Choose an option... Pending Applied Excluded (Questions) Excluded (Expired) Exc…" at bounding box center [438, 178] width 78 height 15
click at [399, 171] on select "Choose an option... Pending Applied Excluded (Questions) Excluded (Expired) Exc…" at bounding box center [438, 178] width 78 height 15
select select ""pending""
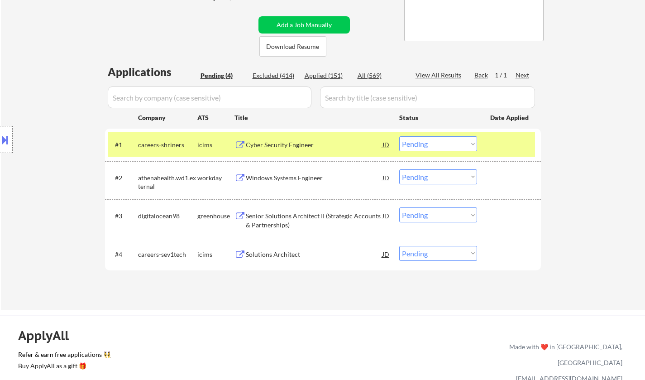
scroll to position [181, 0]
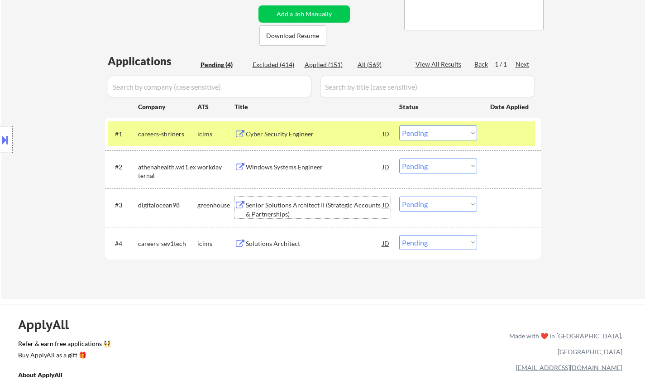
click at [290, 206] on div "Senior Solutions Architect II (Strategic Accounts & Partnerships)" at bounding box center [314, 209] width 137 height 18
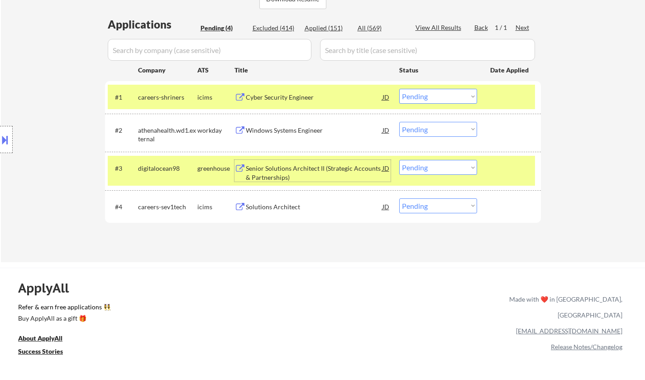
scroll to position [226, 0]
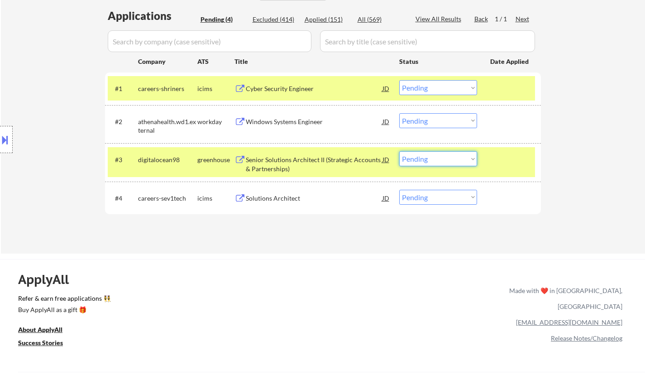
click at [440, 161] on select "Choose an option... Pending Applied Excluded (Questions) Excluded (Expired) Exc…" at bounding box center [438, 158] width 78 height 15
click at [399, 151] on select "Choose an option... Pending Applied Excluded (Questions) Excluded (Expired) Exc…" at bounding box center [438, 158] width 78 height 15
select select ""pending""
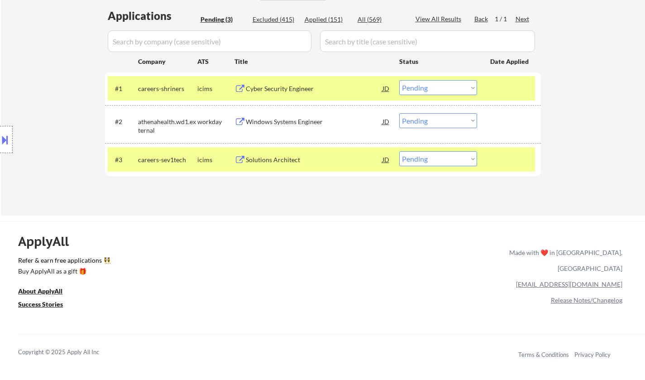
click at [290, 85] on div "Cyber Security Engineer" at bounding box center [314, 88] width 137 height 9
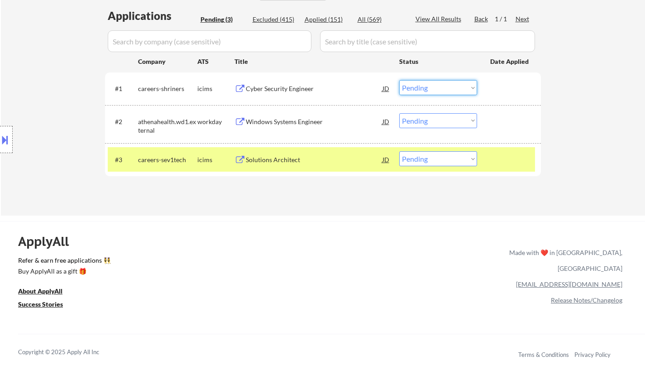
click at [428, 90] on select "Choose an option... Pending Applied Excluded (Questions) Excluded (Expired) Exc…" at bounding box center [438, 87] width 78 height 15
click at [399, 80] on select "Choose an option... Pending Applied Excluded (Questions) Excluded (Expired) Exc…" at bounding box center [438, 87] width 78 height 15
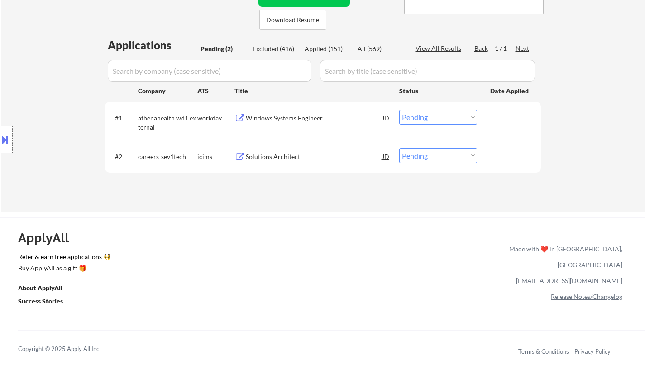
scroll to position [181, 0]
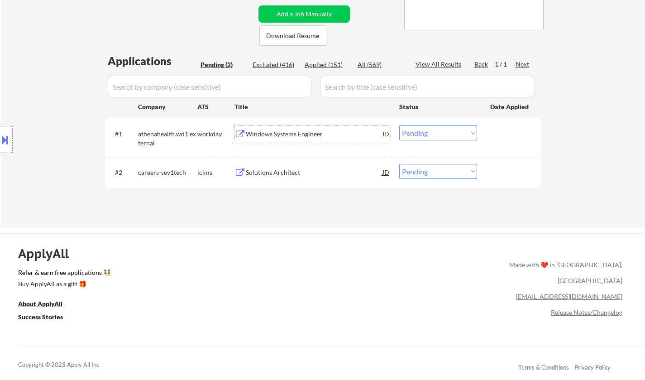
click at [283, 133] on div "Windows Systems Engineer" at bounding box center [314, 133] width 137 height 9
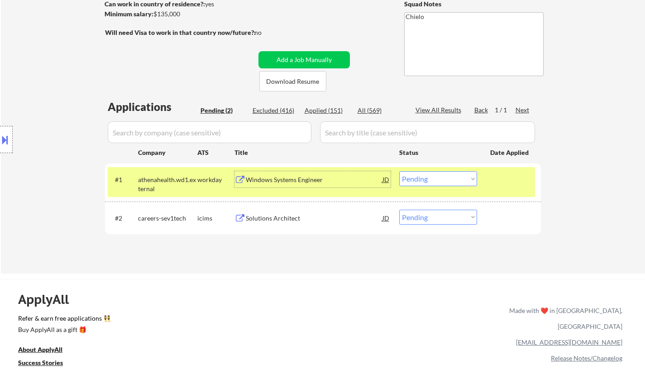
scroll to position [136, 0]
drag, startPoint x: 437, startPoint y: 176, endPoint x: 438, endPoint y: 185, distance: 9.2
click at [437, 178] on select "Choose an option... Pending Applied Excluded (Questions) Excluded (Expired) Exc…" at bounding box center [438, 178] width 78 height 15
click at [399, 171] on select "Choose an option... Pending Applied Excluded (Questions) Excluded (Expired) Exc…" at bounding box center [438, 178] width 78 height 15
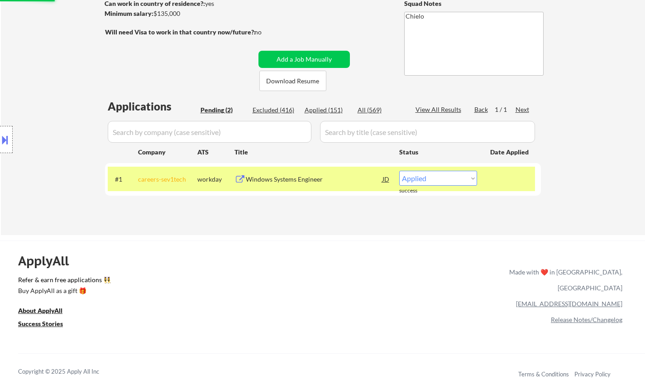
select select ""pending""
click at [322, 108] on div "Applied (152)" at bounding box center [327, 109] width 45 height 9
select select ""applied""
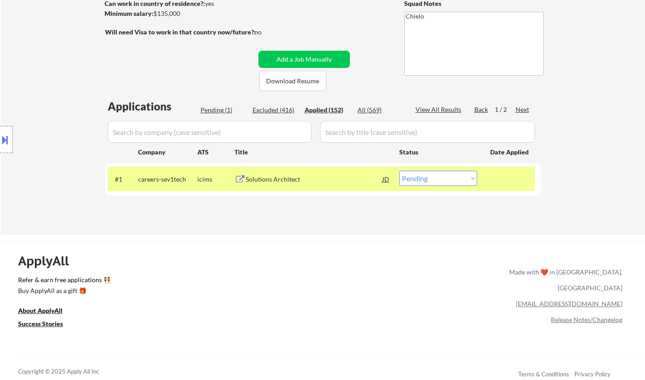
select select ""applied""
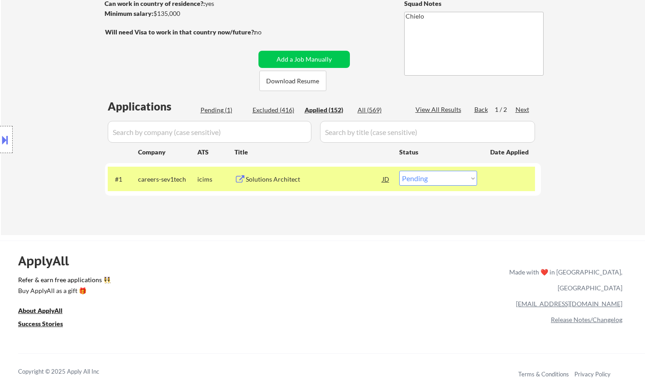
select select ""applied""
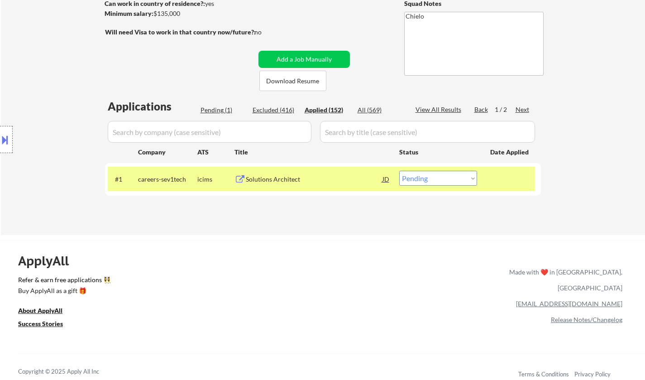
select select ""applied""
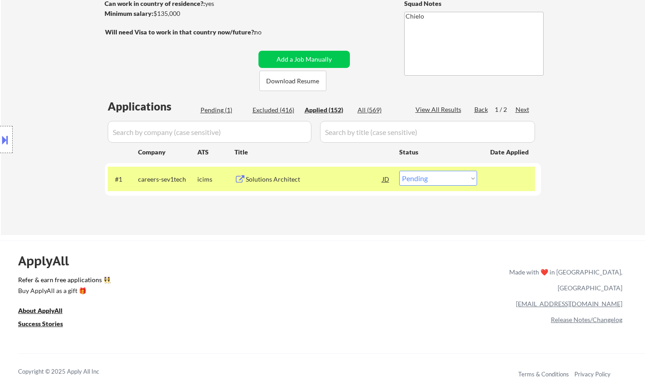
select select ""applied""
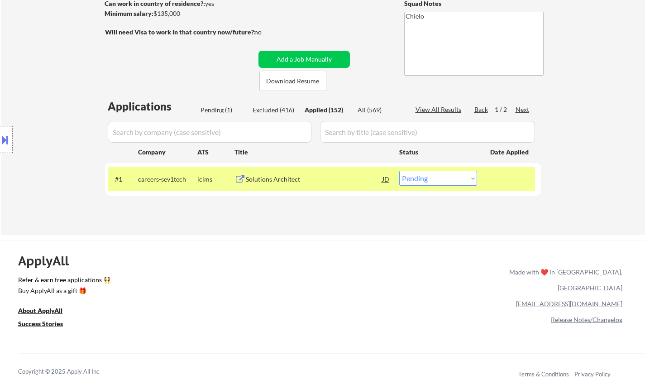
select select ""applied""
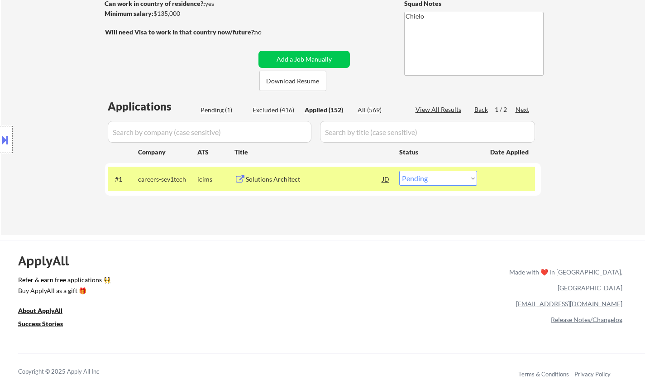
select select ""applied""
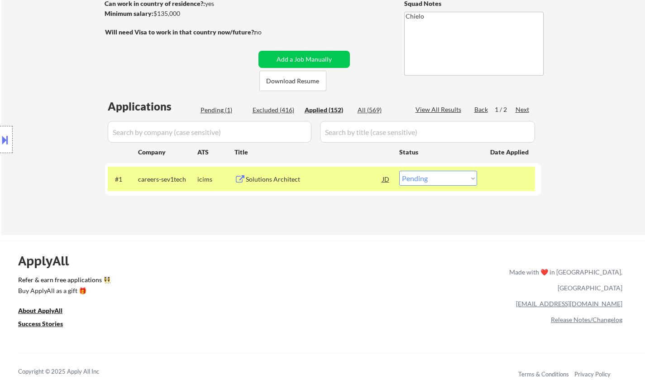
select select ""applied""
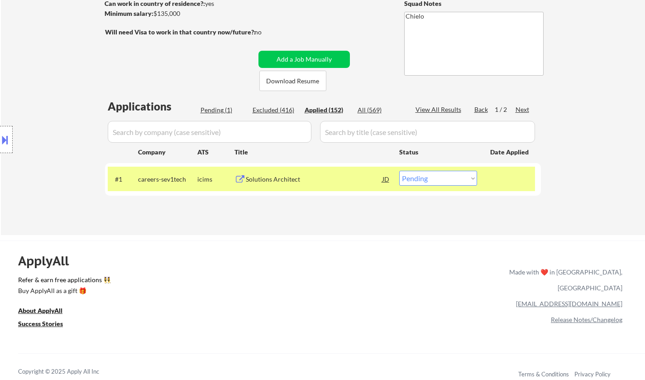
select select ""applied""
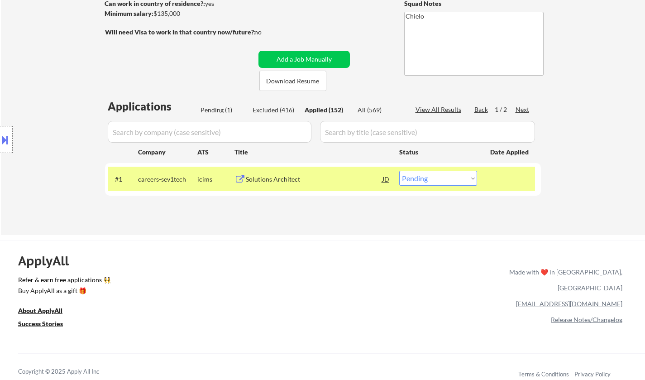
select select ""applied""
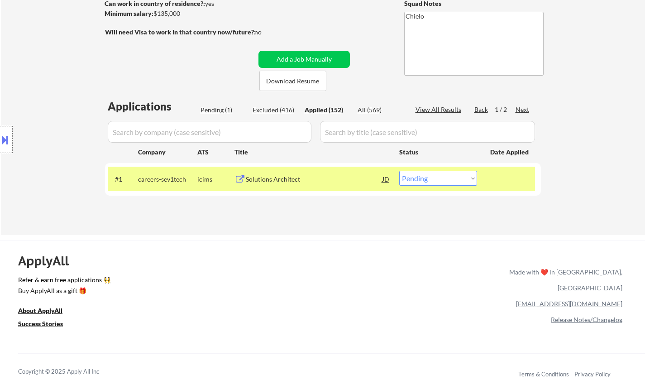
select select ""applied""
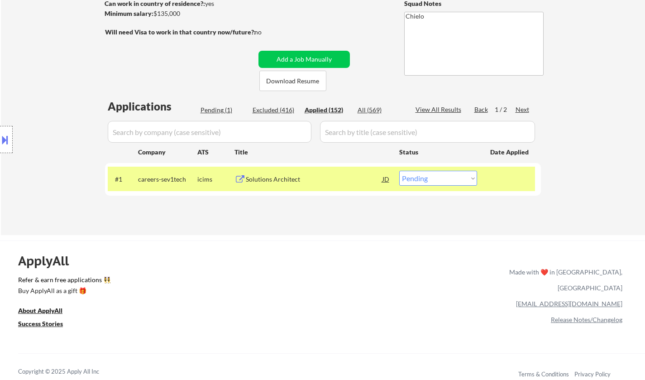
select select ""applied""
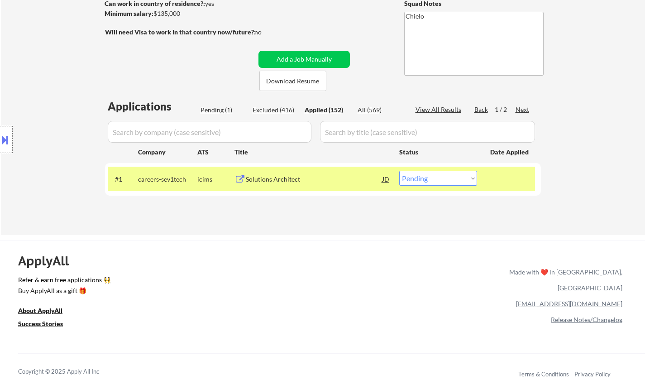
select select ""applied""
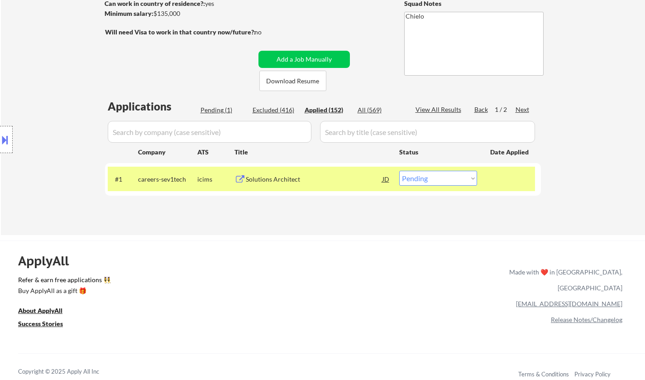
select select ""applied""
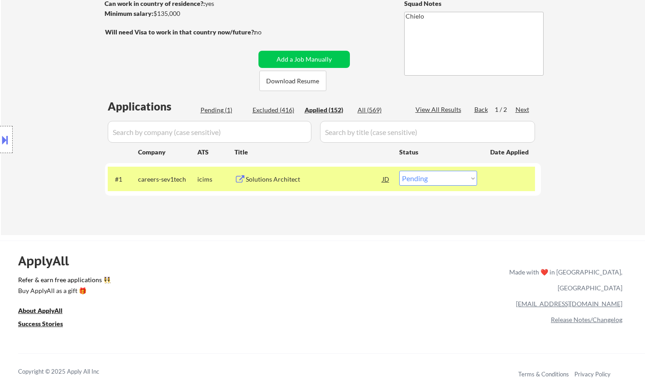
select select ""applied""
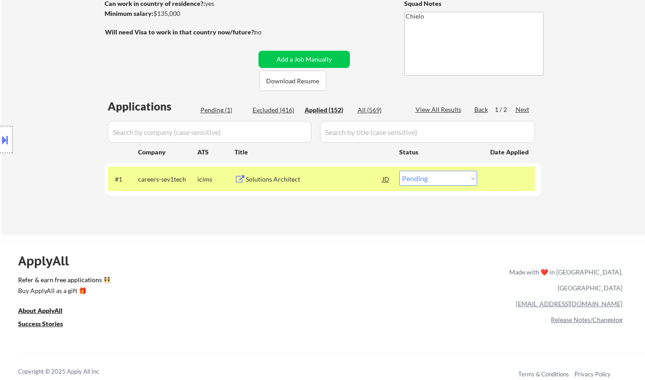
select select ""applied""
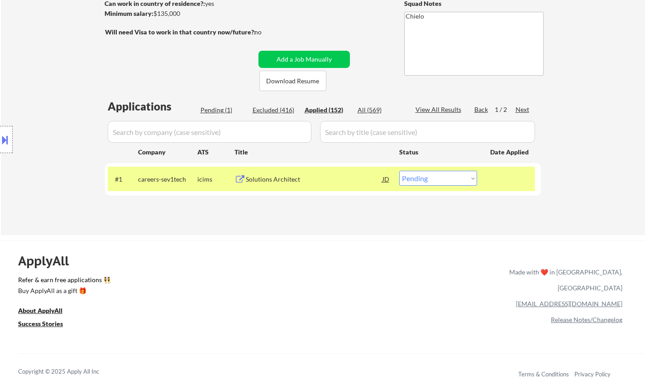
select select ""applied""
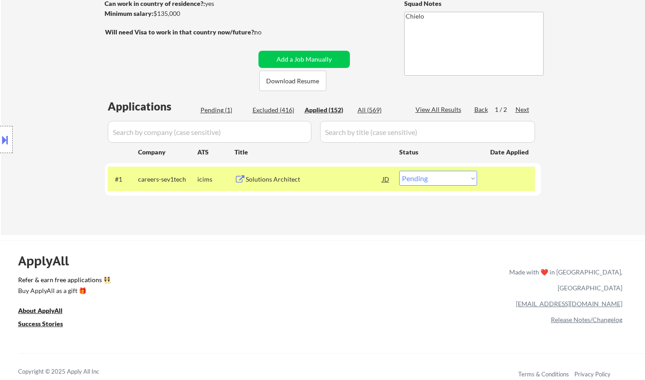
select select ""applied""
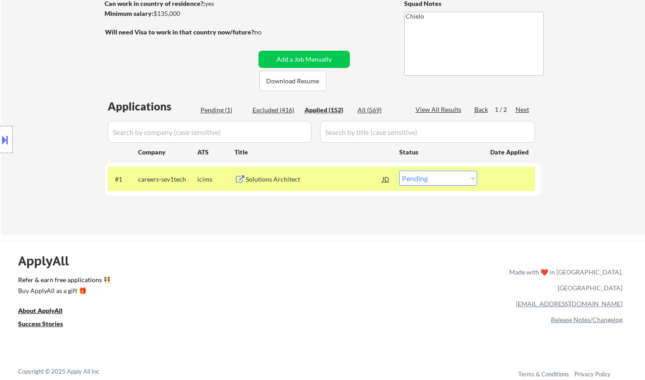
select select ""applied""
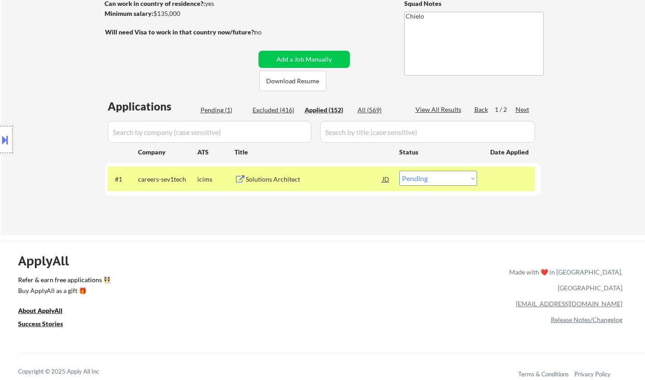
select select ""applied""
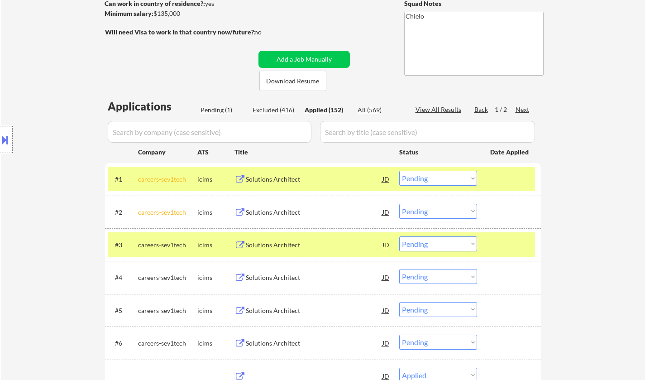
select select ""applied""
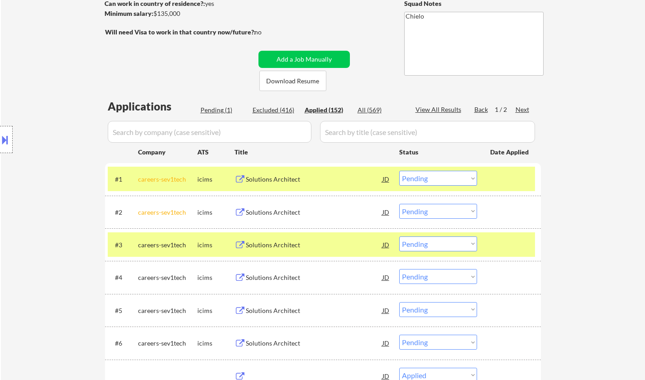
select select ""applied""
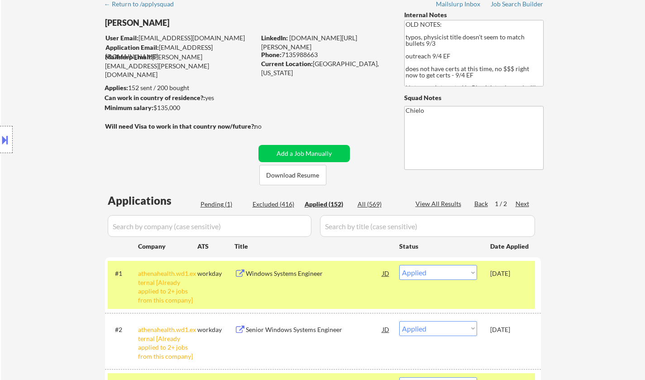
scroll to position [0, 0]
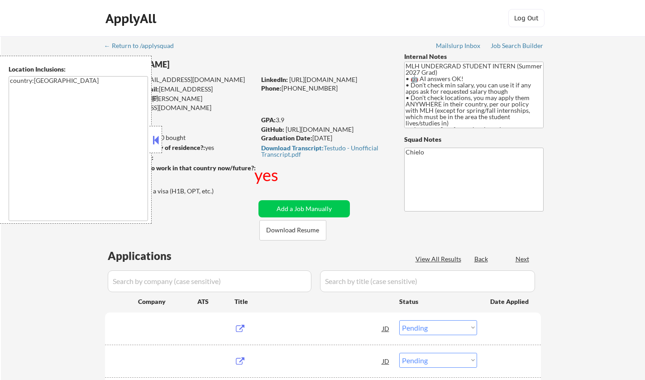
select select ""pending""
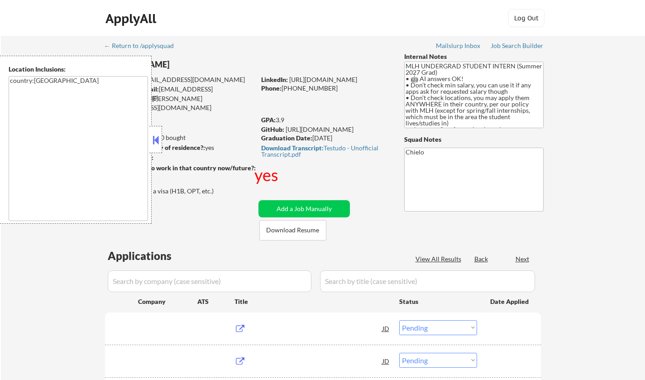
select select ""pending""
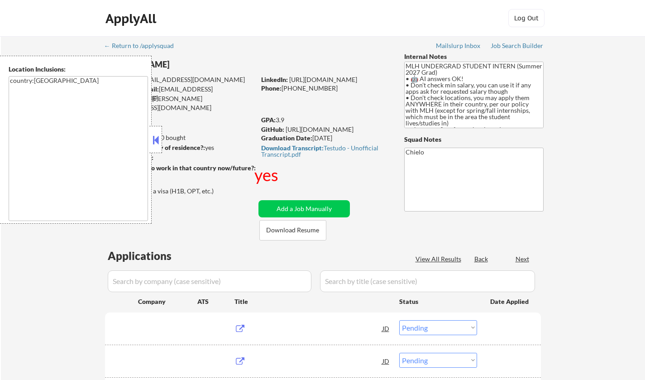
select select ""pending""
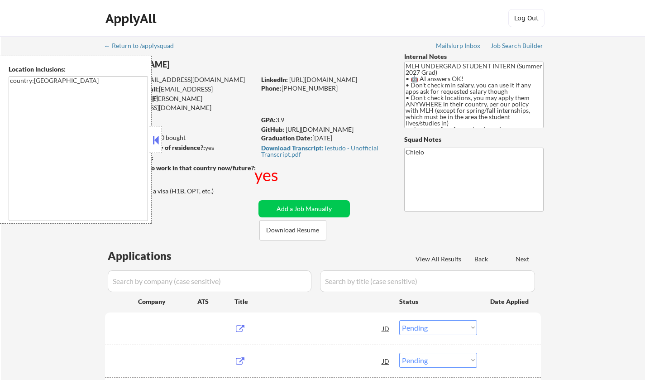
select select ""pending""
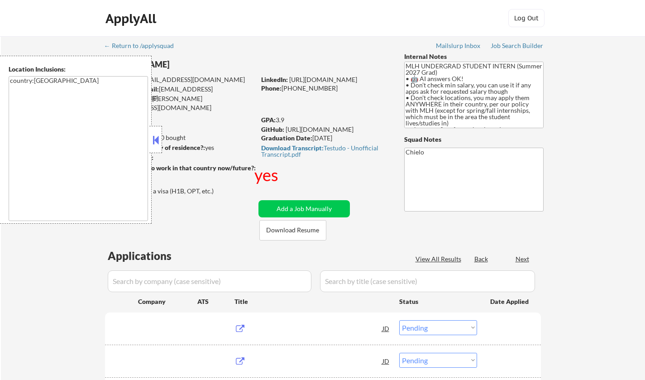
select select ""pending""
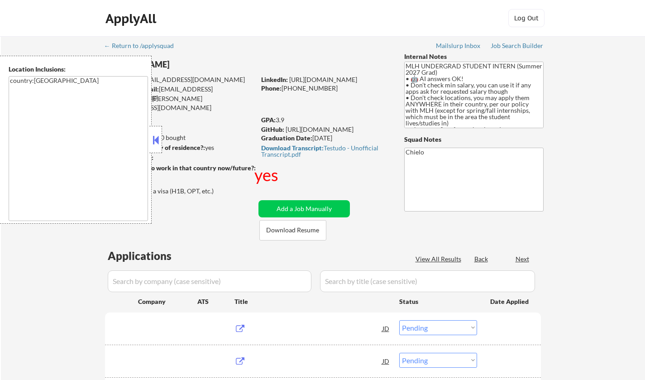
select select ""pending""
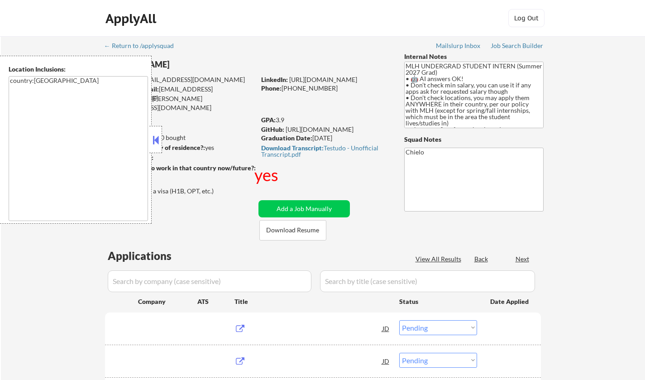
select select ""pending""
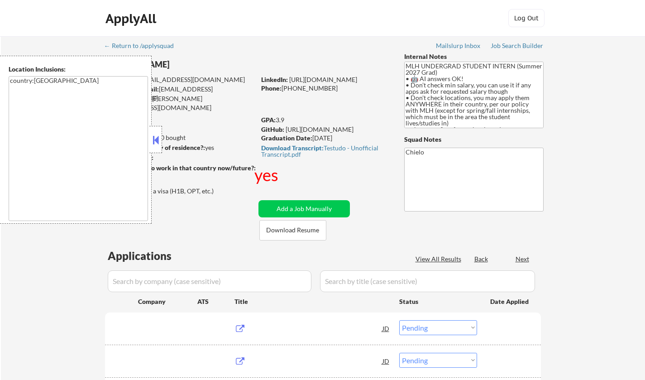
select select ""pending""
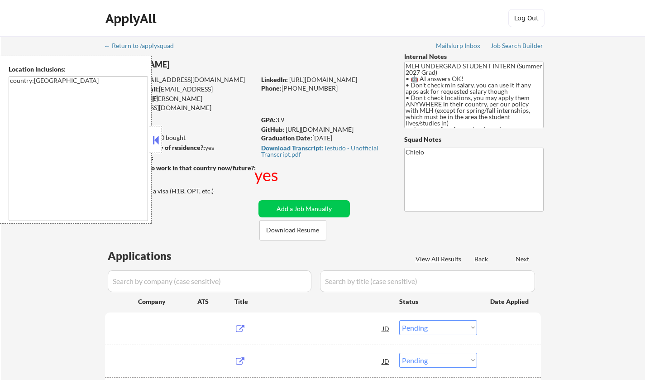
select select ""pending""
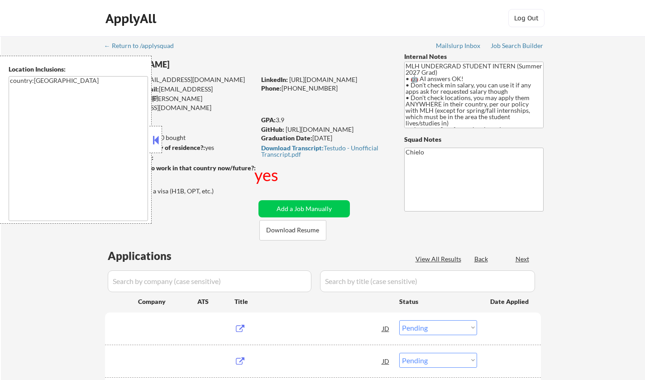
select select ""pending""
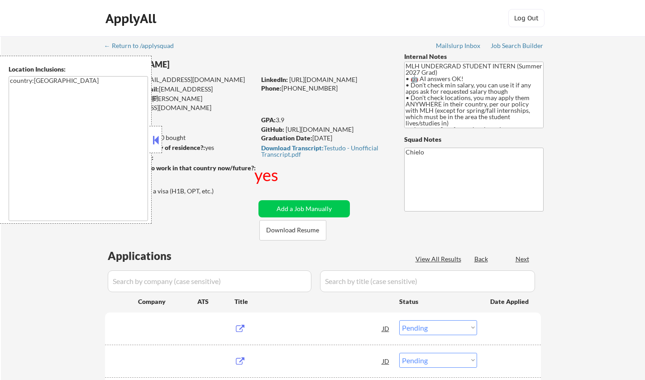
select select ""pending""
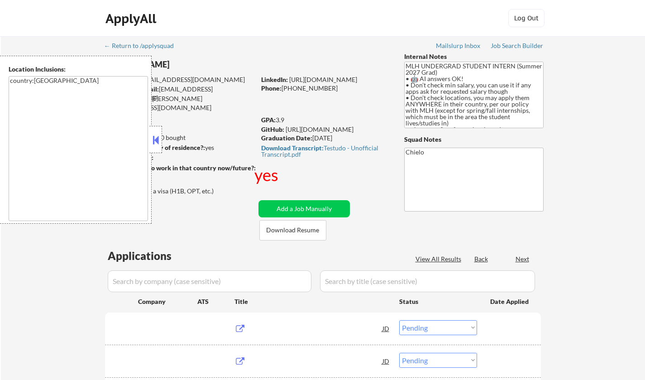
select select ""pending""
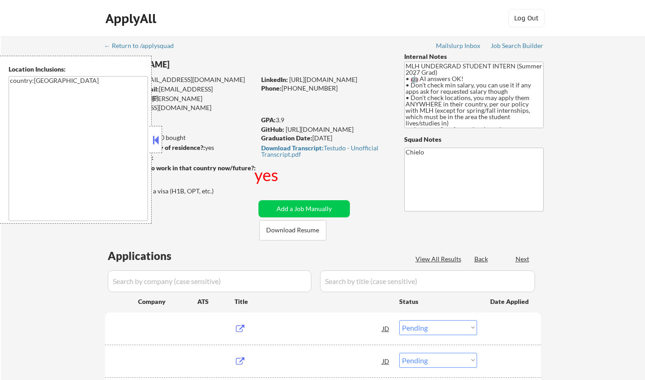
select select ""pending""
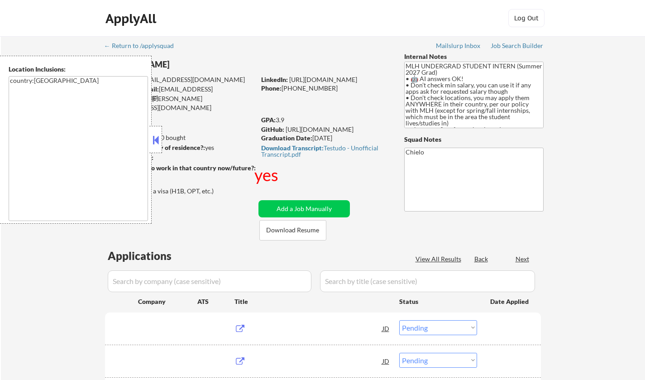
select select ""pending""
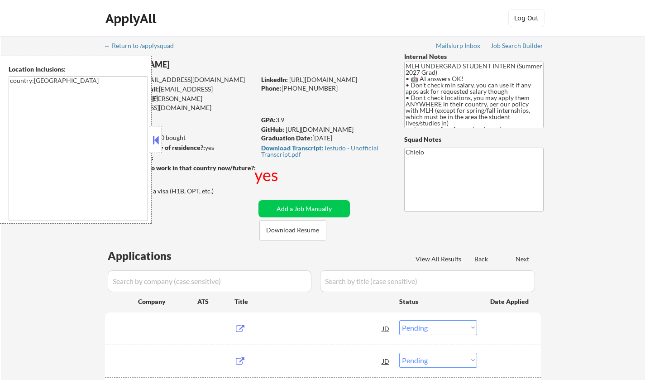
select select ""pending""
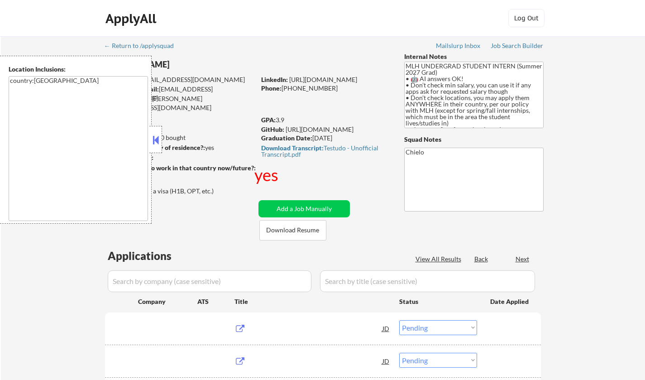
select select ""pending""
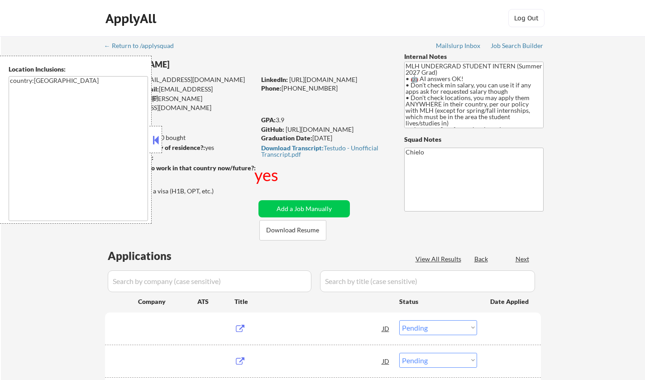
select select ""pending""
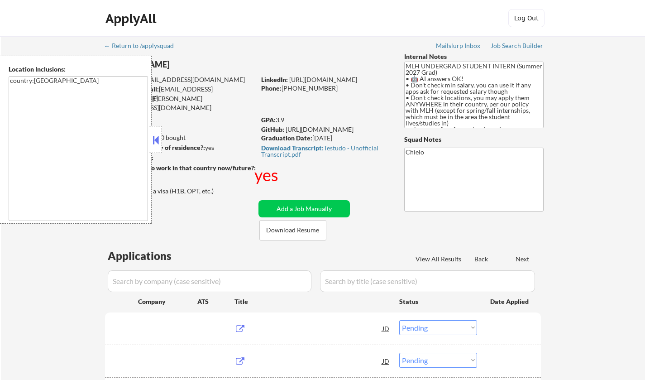
select select ""pending""
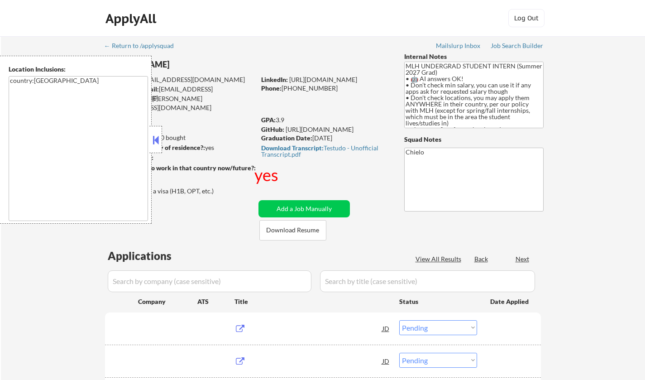
select select ""pending""
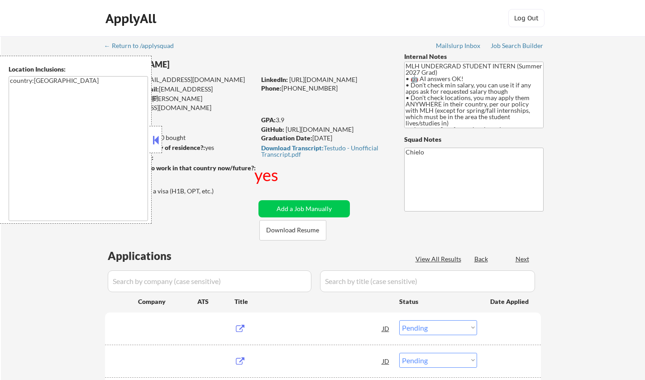
select select ""pending""
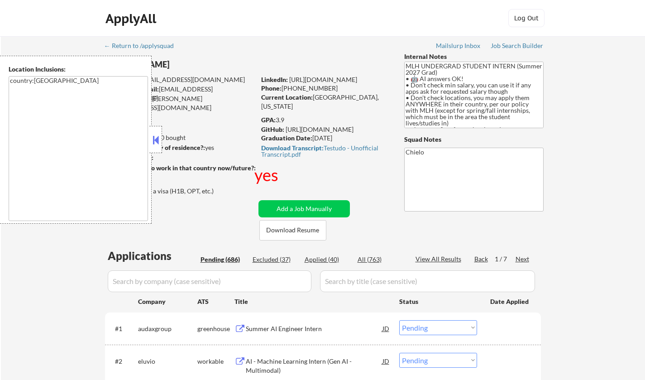
click at [154, 143] on button at bounding box center [156, 140] width 10 height 14
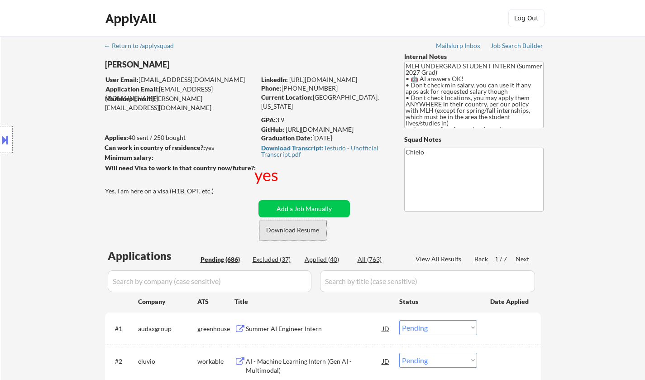
click at [285, 228] on button "Download Resume" at bounding box center [292, 230] width 67 height 20
click at [2, 138] on button at bounding box center [5, 139] width 10 height 15
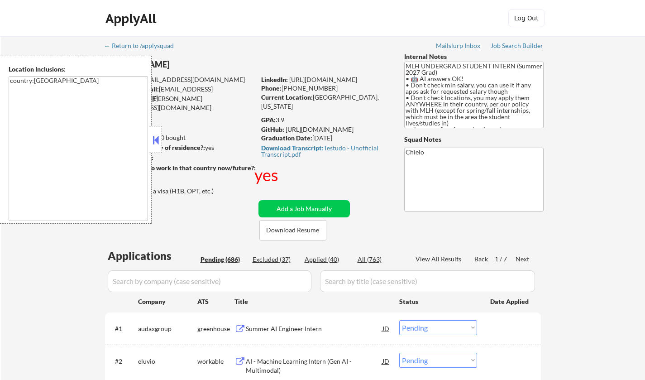
click at [153, 143] on button at bounding box center [156, 140] width 10 height 14
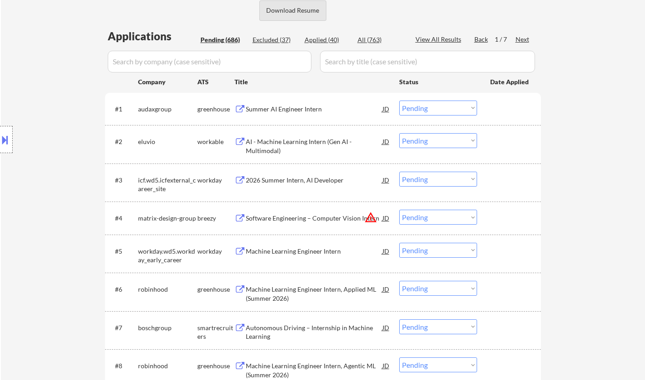
scroll to position [226, 0]
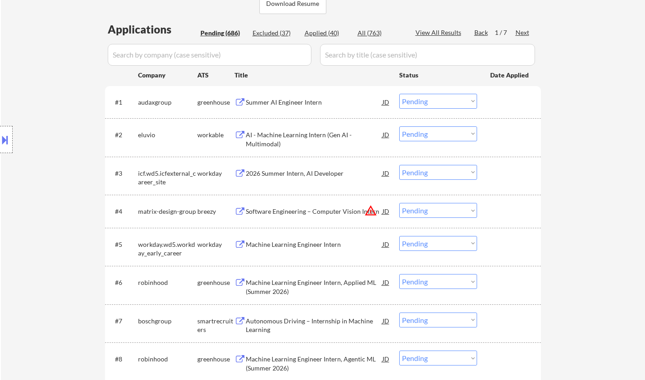
click at [277, 100] on div "Summer AI Engineer Intern" at bounding box center [314, 102] width 137 height 9
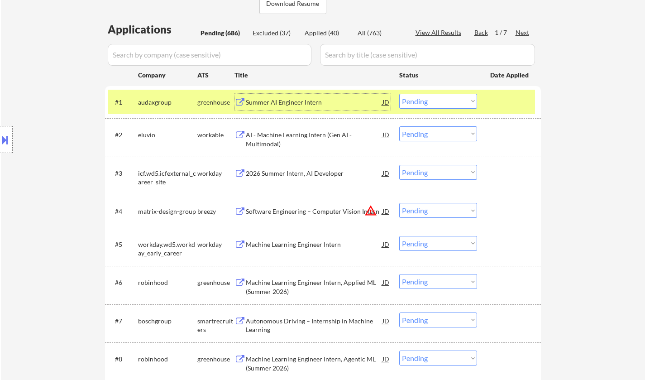
click at [422, 100] on select "Choose an option... Pending Applied Excluded (Questions) Excluded (Expired) Exc…" at bounding box center [438, 101] width 78 height 15
click at [399, 94] on select "Choose an option... Pending Applied Excluded (Questions) Excluded (Expired) Exc…" at bounding box center [438, 101] width 78 height 15
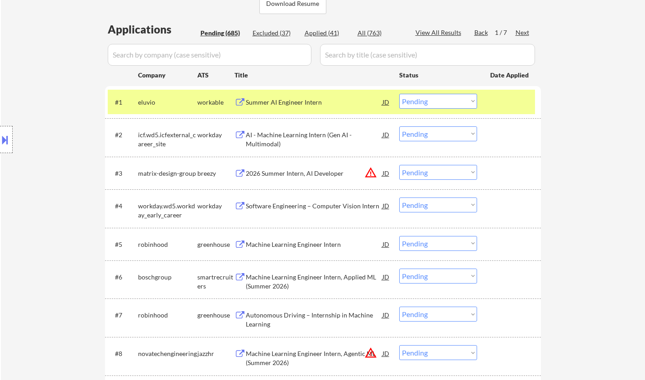
click at [275, 98] on div "Summer AI Engineer Intern" at bounding box center [314, 102] width 137 height 9
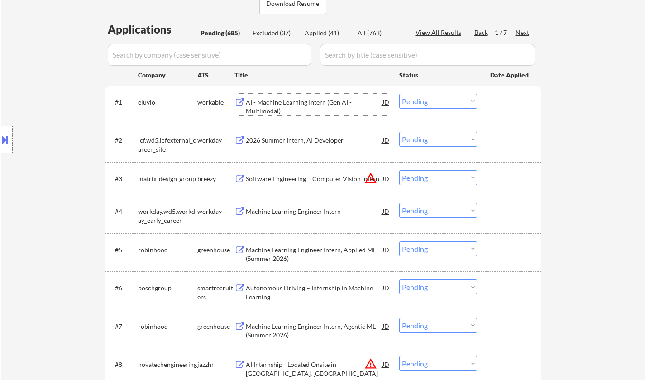
click at [422, 97] on select "Choose an option... Pending Applied Excluded (Questions) Excluded (Expired) Exc…" at bounding box center [438, 101] width 78 height 15
click at [399, 94] on select "Choose an option... Pending Applied Excluded (Questions) Excluded (Expired) Exc…" at bounding box center [438, 101] width 78 height 15
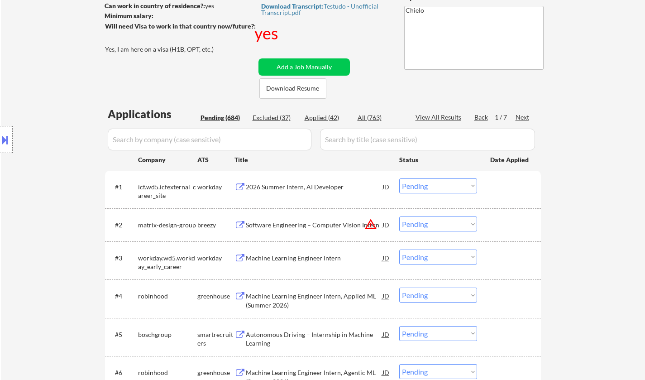
scroll to position [136, 0]
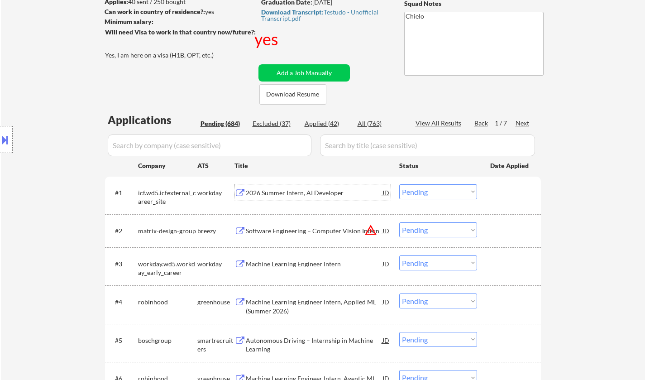
click at [299, 197] on div "2026 Summer Intern, AI Developer" at bounding box center [314, 192] width 137 height 16
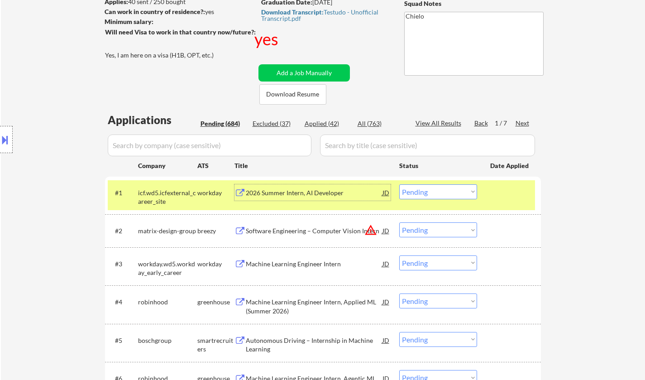
click at [423, 192] on select "Choose an option... Pending Applied Excluded (Questions) Excluded (Expired) Exc…" at bounding box center [438, 191] width 78 height 15
click at [399, 184] on select "Choose an option... Pending Applied Excluded (Questions) Excluded (Expired) Exc…" at bounding box center [438, 191] width 78 height 15
select select ""pending""
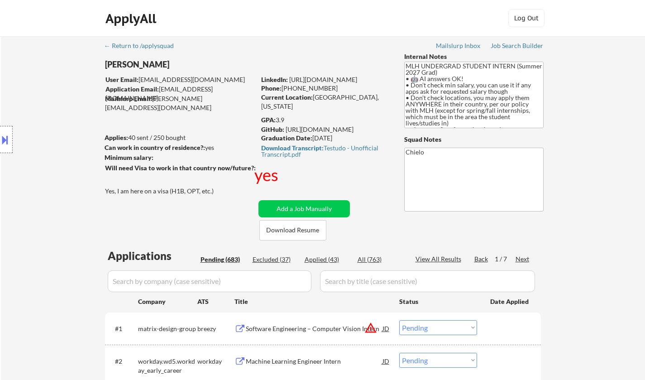
select select ""pending""
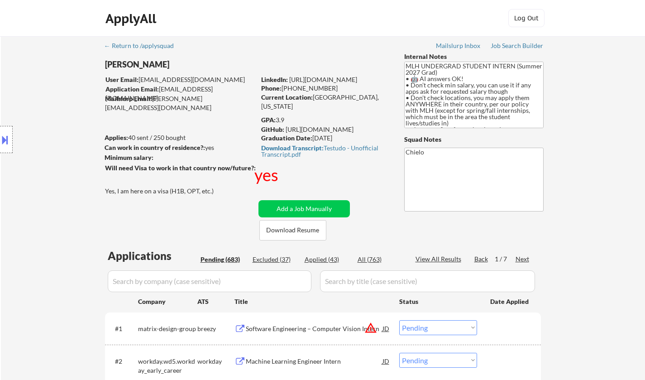
select select ""pending""
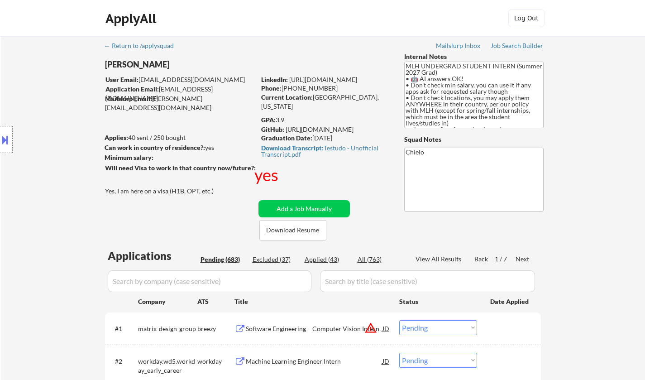
select select ""pending""
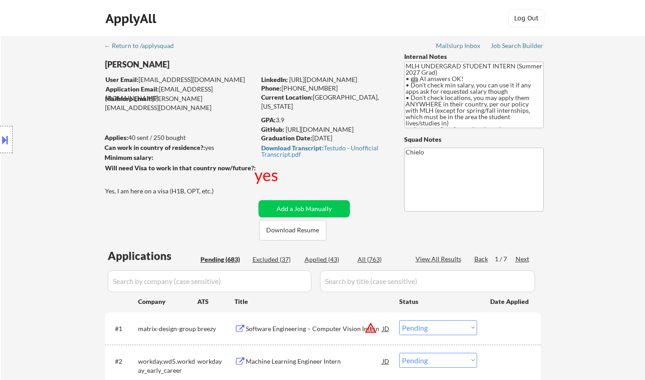
select select ""pending""
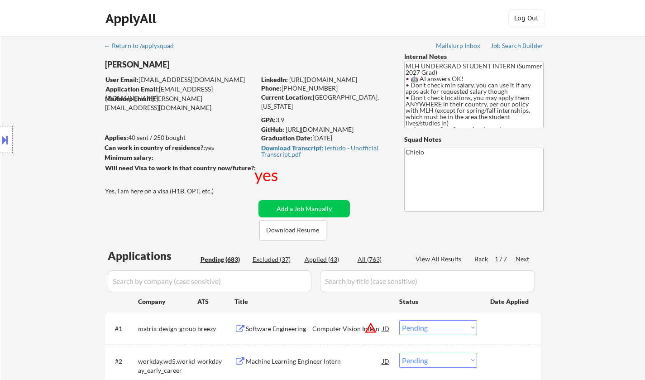
select select ""pending""
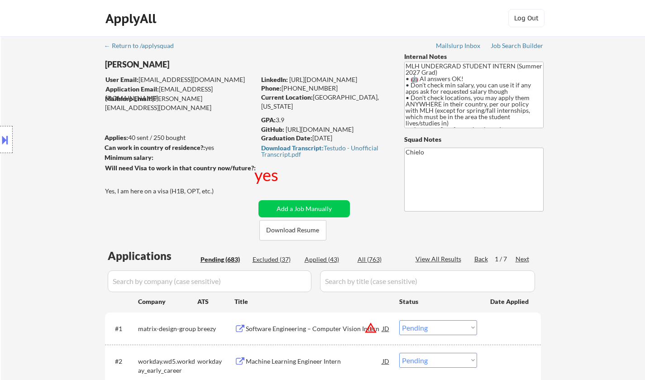
select select ""pending""
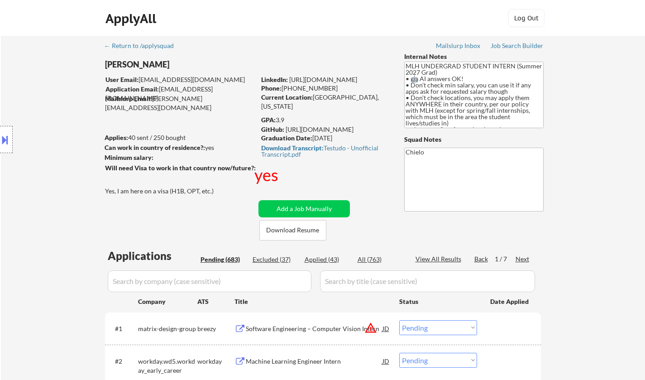
select select ""pending""
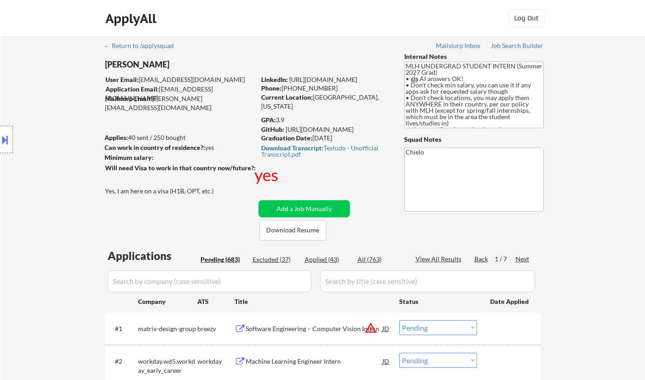
select select ""pending""
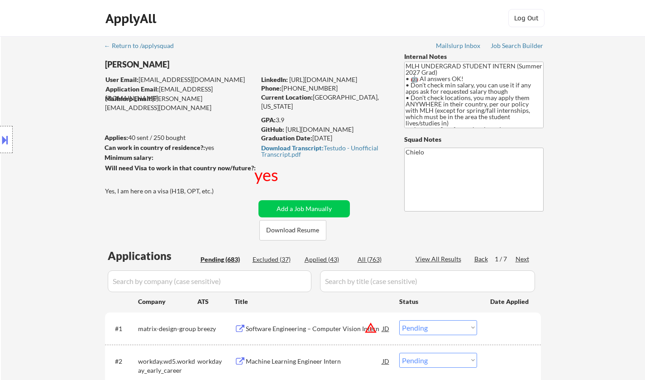
select select ""pending""
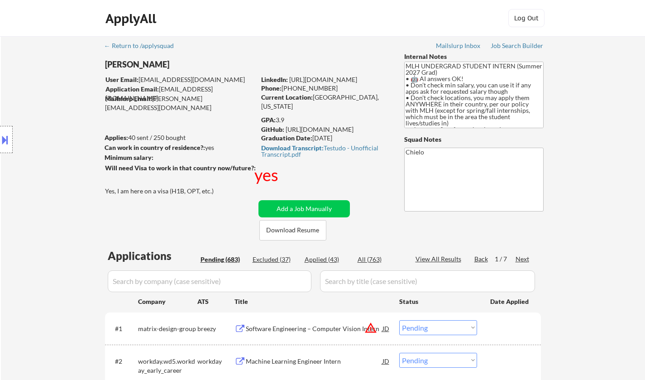
select select ""pending""
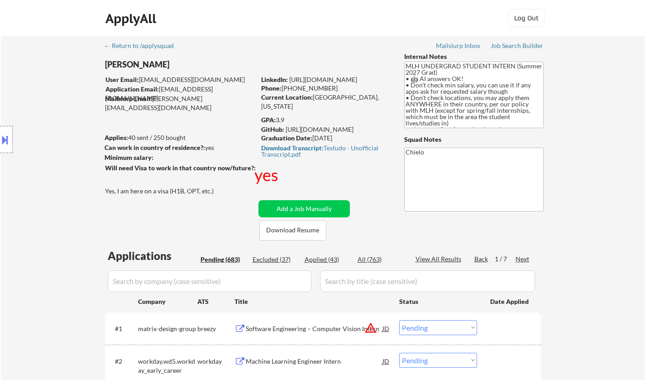
select select ""pending""
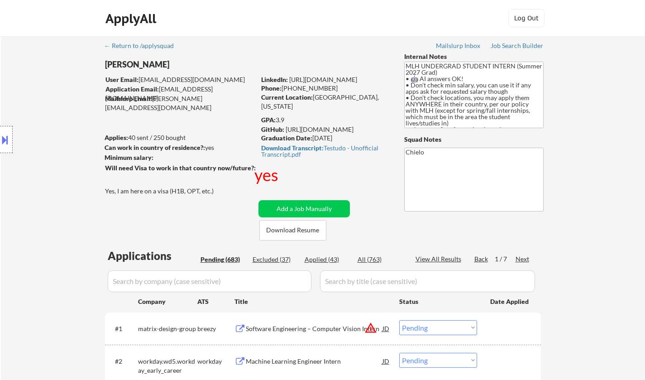
select select ""pending""
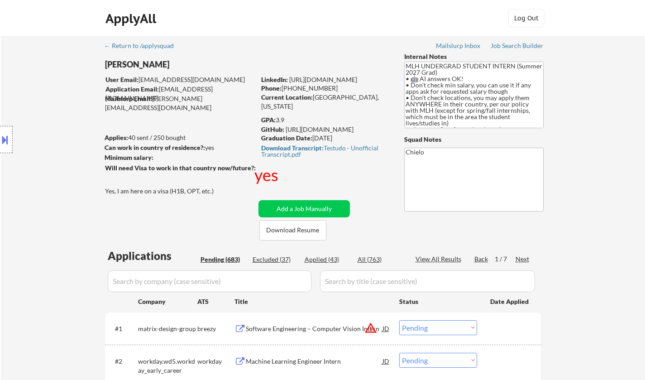
select select ""pending""
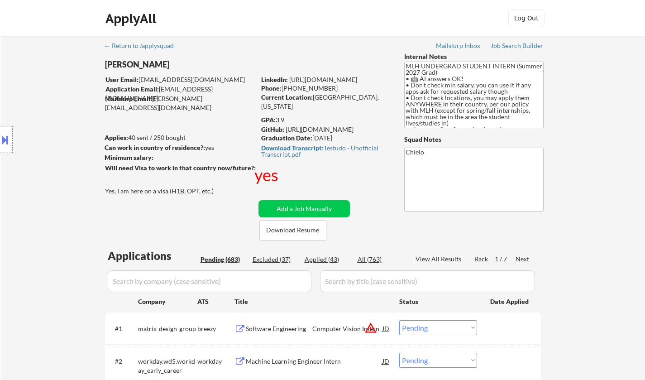
select select ""pending""
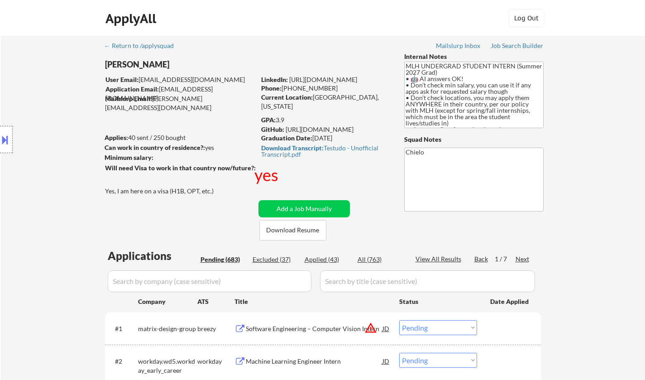
select select ""pending""
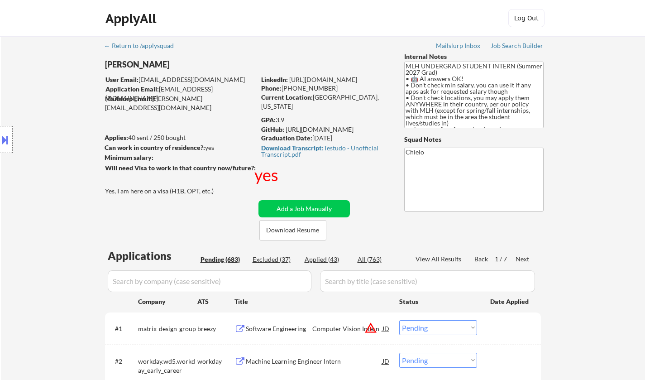
select select ""pending""
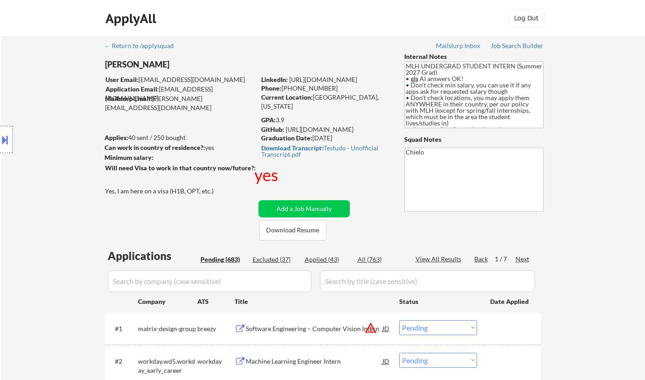
select select ""pending""
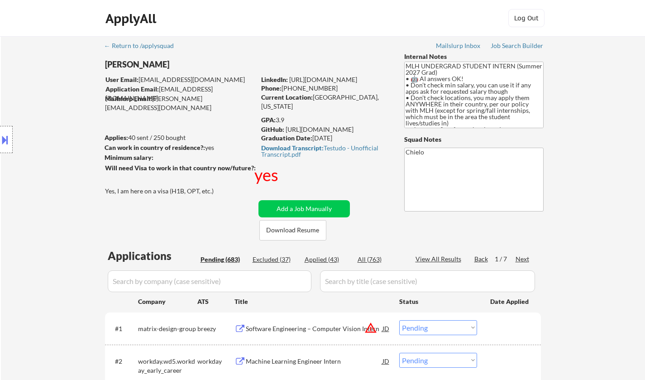
select select ""pending""
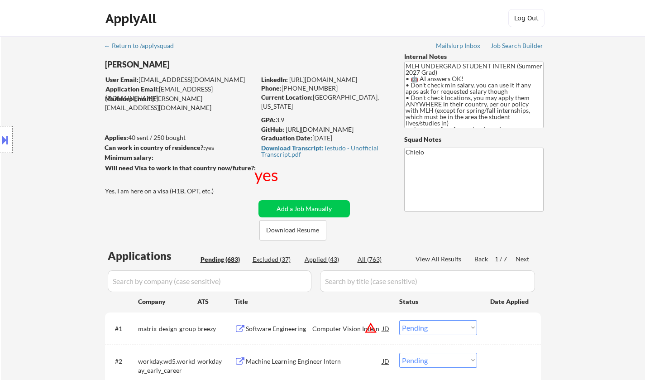
select select ""pending""
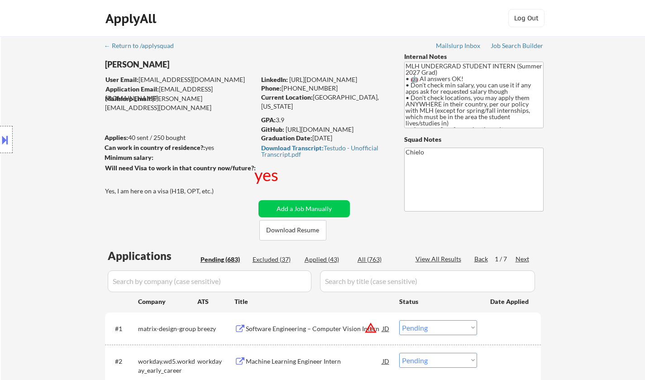
select select ""pending""
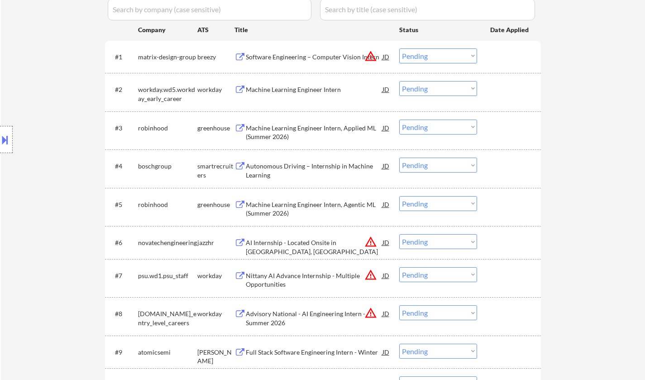
scroll to position [136, 0]
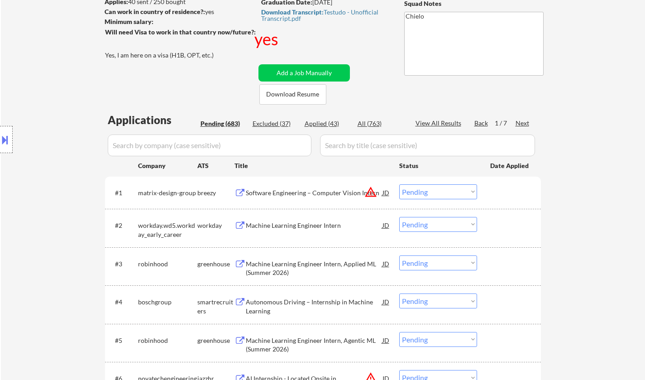
click at [323, 199] on div "Software Engineering – Computer Vision Intern" at bounding box center [314, 192] width 137 height 16
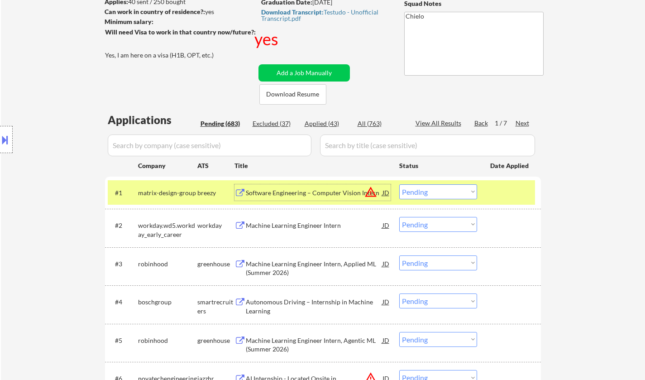
click at [460, 191] on select "Choose an option... Pending Applied Excluded (Questions) Excluded (Expired) Exc…" at bounding box center [438, 191] width 78 height 15
click at [399, 184] on select "Choose an option... Pending Applied Excluded (Questions) Excluded (Expired) Exc…" at bounding box center [438, 191] width 78 height 15
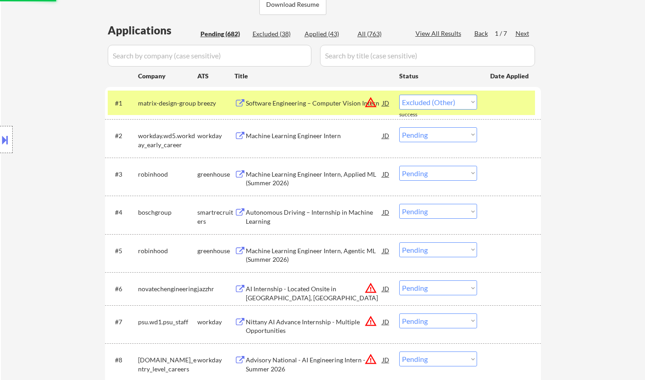
scroll to position [226, 0]
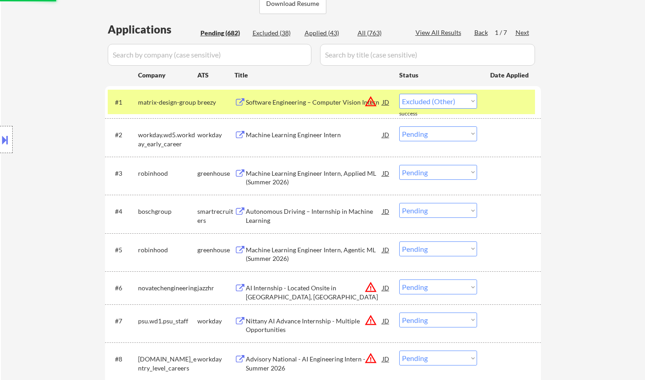
select select ""pending""
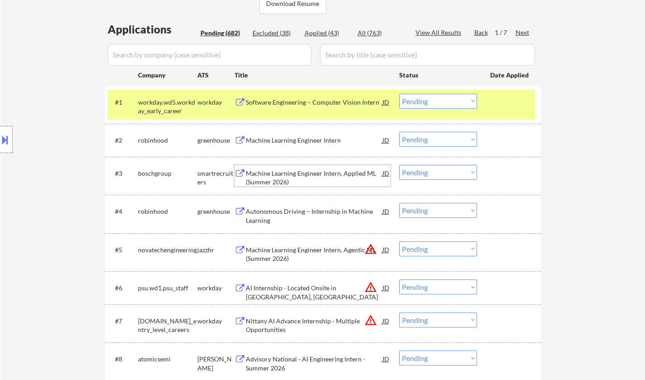
click at [290, 177] on div "Machine Learning Engineer Intern, Applied ML (Summer 2026)" at bounding box center [314, 178] width 137 height 18
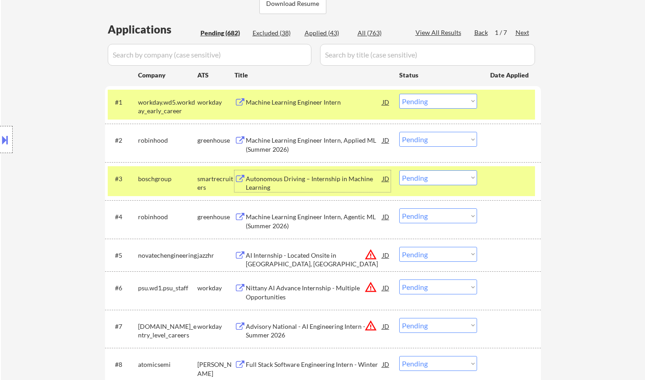
click at [430, 177] on select "Choose an option... Pending Applied Excluded (Questions) Excluded (Expired) Exc…" at bounding box center [438, 177] width 78 height 15
click at [399, 170] on select "Choose an option... Pending Applied Excluded (Questions) Excluded (Expired) Exc…" at bounding box center [438, 177] width 78 height 15
select select ""pending""
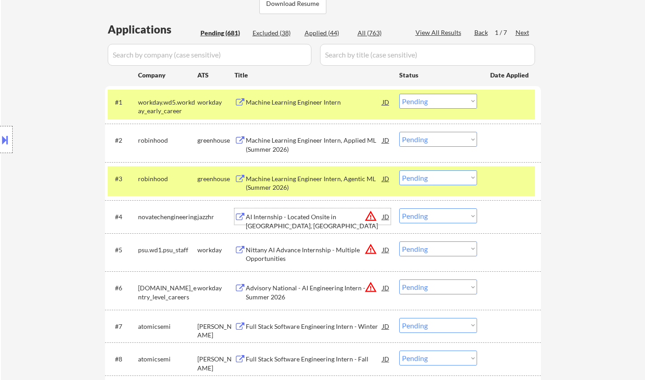
click at [294, 216] on div "AI Internship - Located Onsite in [GEOGRAPHIC_DATA], [GEOGRAPHIC_DATA]" at bounding box center [314, 221] width 137 height 18
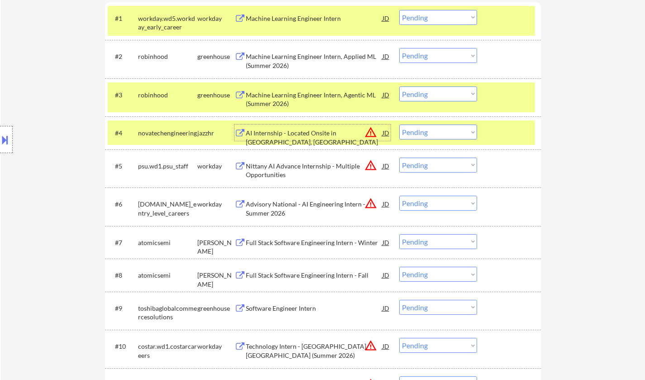
scroll to position [317, 0]
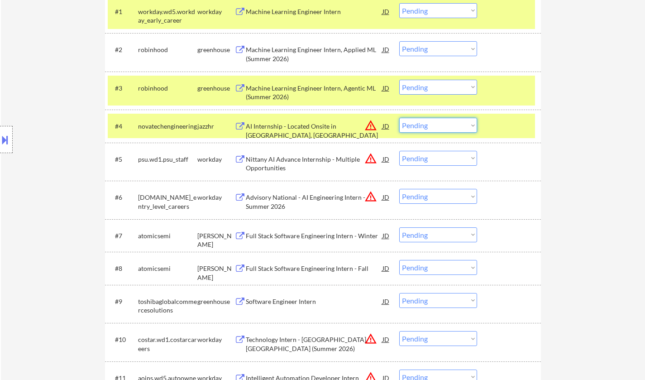
click at [464, 124] on select "Choose an option... Pending Applied Excluded (Questions) Excluded (Expired) Exc…" at bounding box center [438, 125] width 78 height 15
click at [399, 118] on select "Choose an option... Pending Applied Excluded (Questions) Excluded (Expired) Exc…" at bounding box center [438, 125] width 78 height 15
select select ""pending""
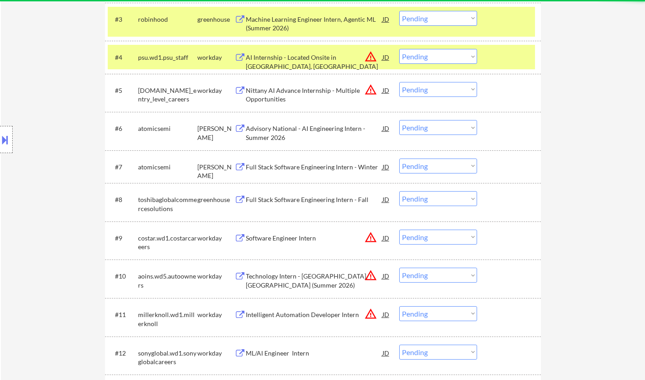
scroll to position [407, 0]
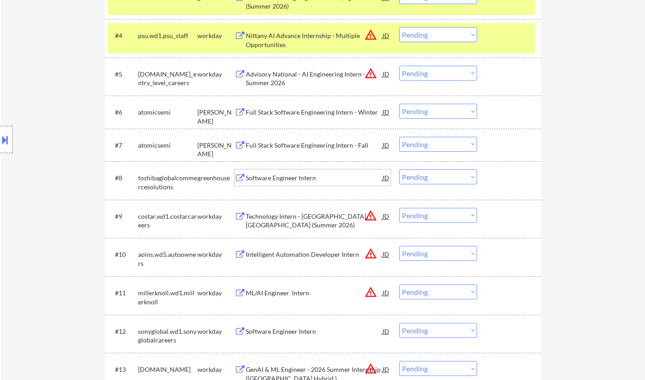
click at [262, 178] on div "Software Engineer Intern" at bounding box center [314, 177] width 137 height 9
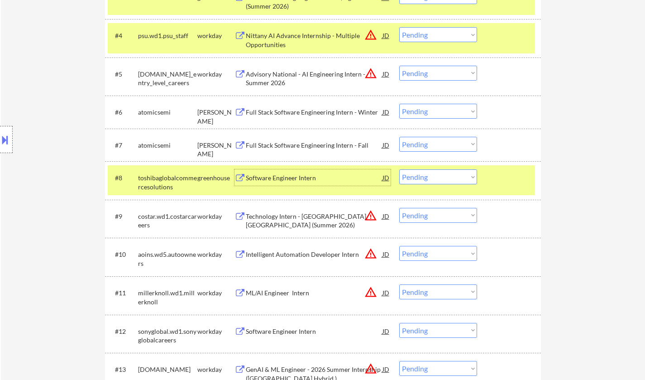
drag, startPoint x: 448, startPoint y: 176, endPoint x: 452, endPoint y: 183, distance: 8.3
click at [448, 176] on select "Choose an option... Pending Applied Excluded (Questions) Excluded (Expired) Exc…" at bounding box center [438, 176] width 78 height 15
click at [399, 169] on select "Choose an option... Pending Applied Excluded (Questions) Excluded (Expired) Exc…" at bounding box center [438, 176] width 78 height 15
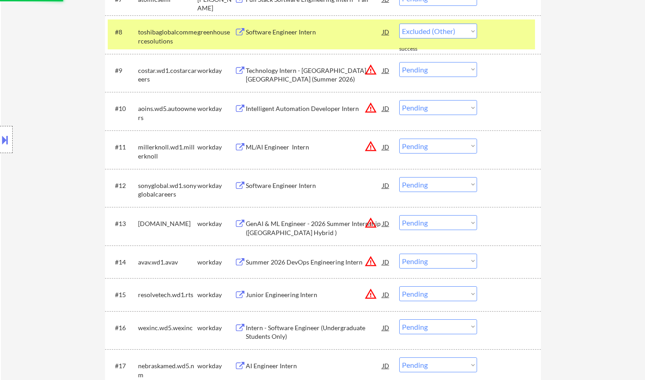
scroll to position [634, 0]
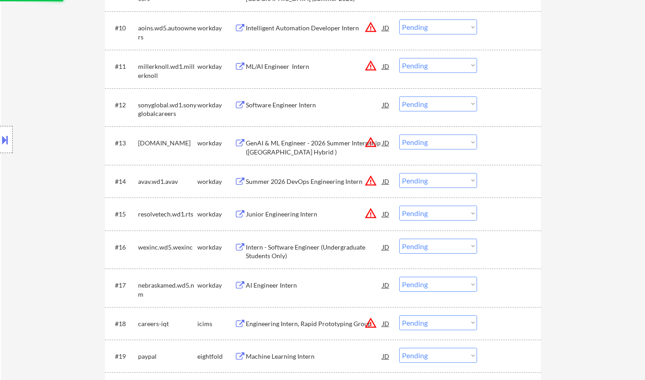
select select ""pending""
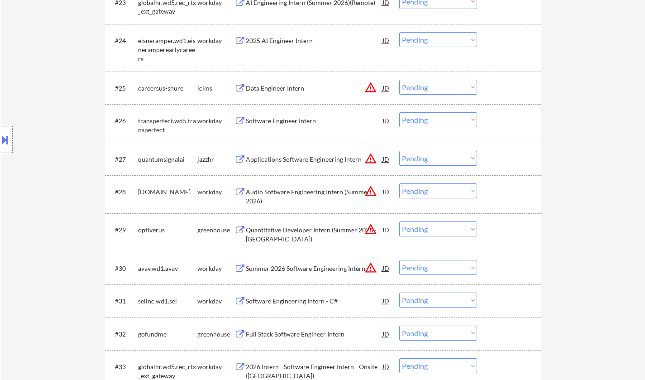
scroll to position [1131, 0]
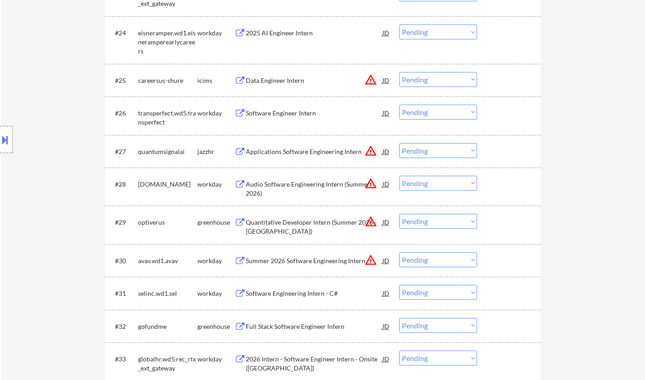
click at [321, 328] on div "Full Stack Software Engineer Intern" at bounding box center [314, 326] width 137 height 9
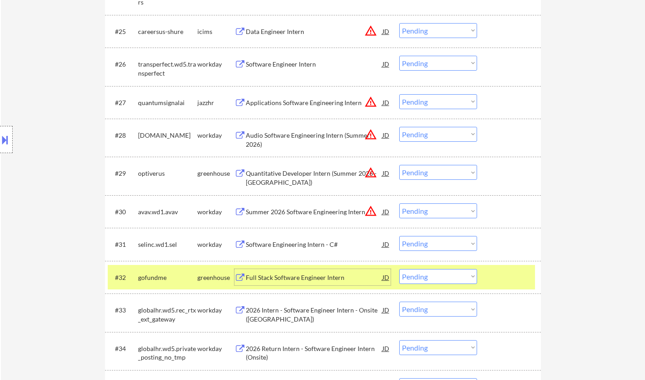
scroll to position [1222, 0]
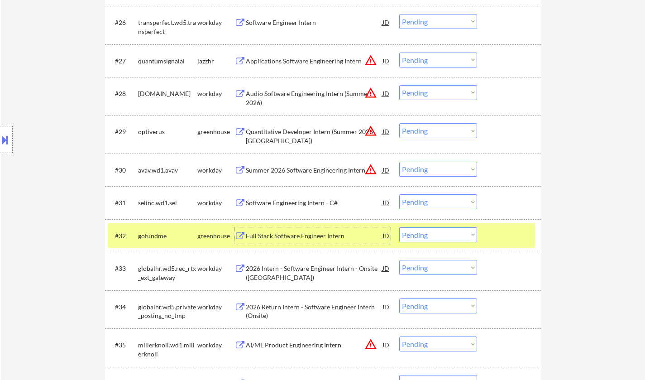
click at [426, 237] on select "Choose an option... Pending Applied Excluded (Questions) Excluded (Expired) Exc…" at bounding box center [438, 234] width 78 height 15
click at [399, 227] on select "Choose an option... Pending Applied Excluded (Questions) Excluded (Expired) Exc…" at bounding box center [438, 234] width 78 height 15
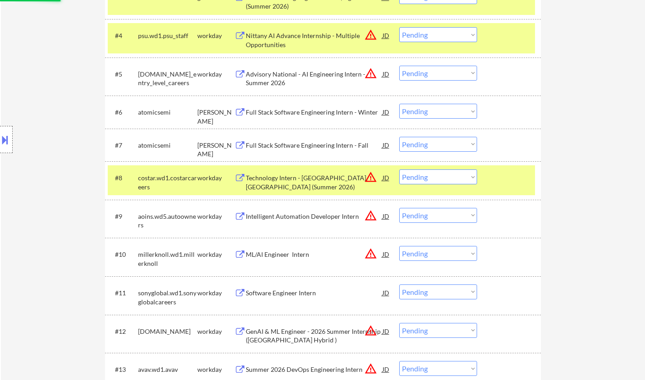
scroll to position [190, 0]
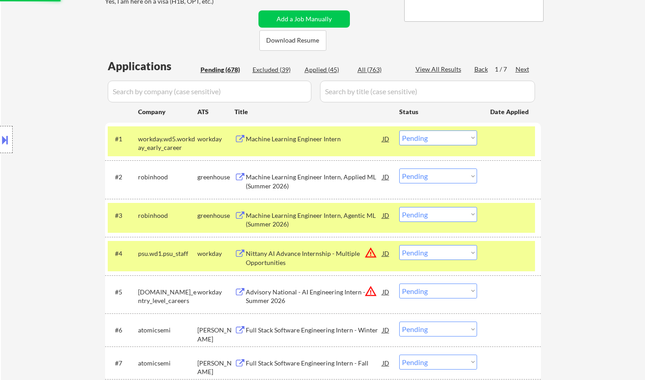
select select ""pending""
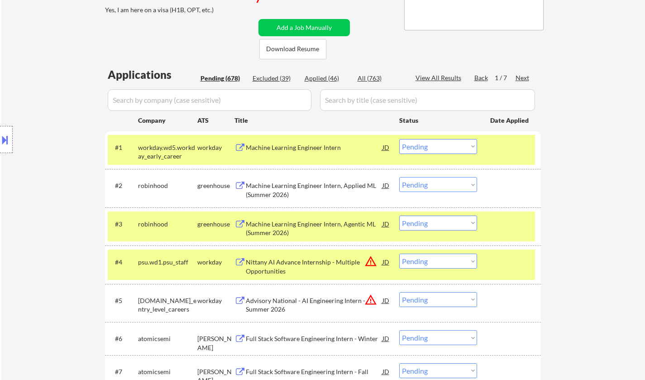
scroll to position [3179, 0]
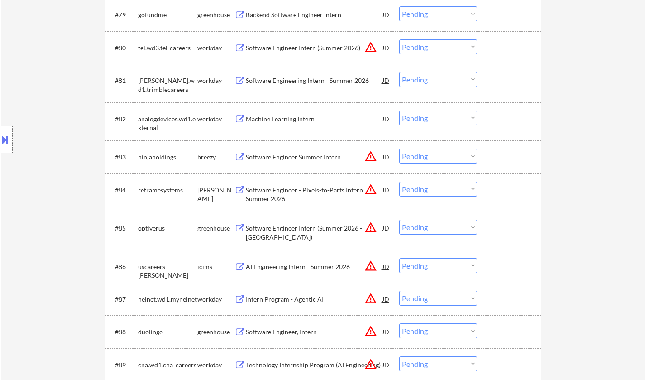
click at [300, 189] on div "Software Engineer - Pixels-to-Parts Intern Summer 2026" at bounding box center [314, 195] width 137 height 18
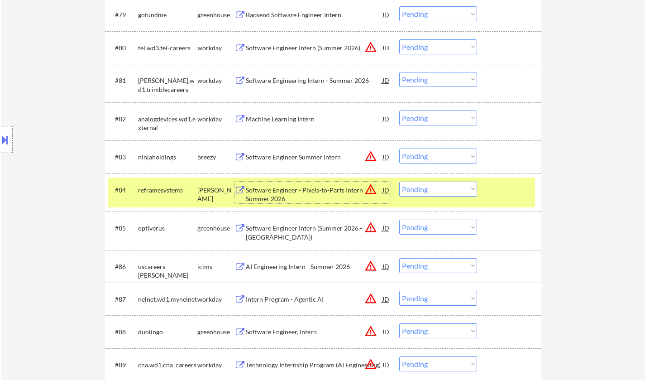
click at [457, 185] on select "Choose an option... Pending Applied Excluded (Questions) Excluded (Expired) Exc…" at bounding box center [438, 188] width 78 height 15
click at [399, 181] on select "Choose an option... Pending Applied Excluded (Questions) Excluded (Expired) Exc…" at bounding box center [438, 188] width 78 height 15
select select ""pending""
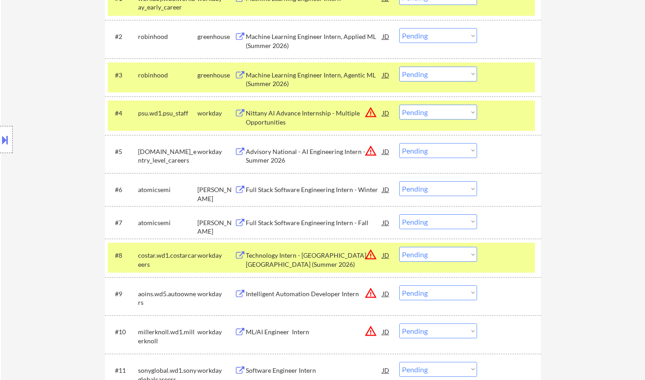
scroll to position [0, 0]
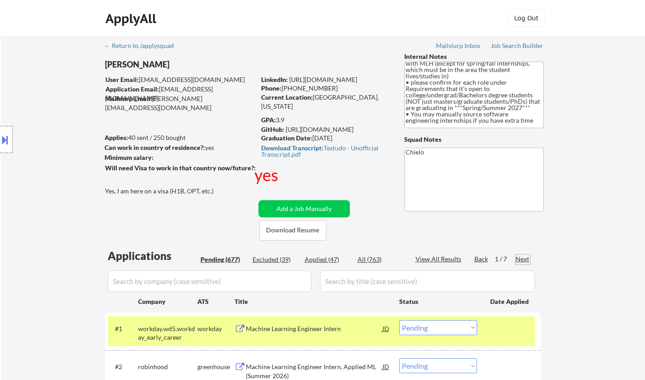
click at [522, 257] on div "Next" at bounding box center [522, 258] width 14 height 9
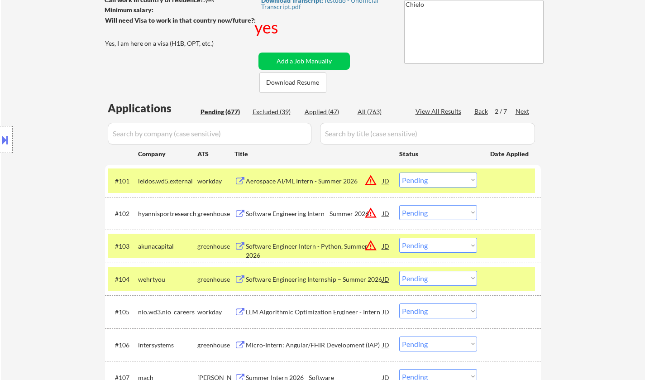
scroll to position [317, 0]
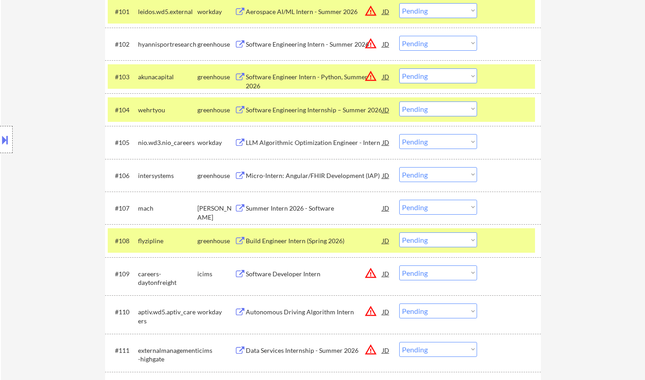
click at [285, 211] on div "Summer Intern 2026 - Software" at bounding box center [314, 208] width 137 height 9
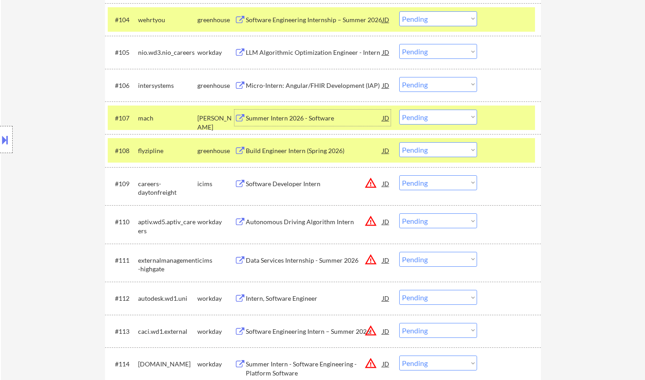
scroll to position [407, 0]
drag, startPoint x: 450, startPoint y: 111, endPoint x: 444, endPoint y: 123, distance: 13.6
click at [449, 111] on select "Choose an option... Pending Applied Excluded (Questions) Excluded (Expired) Exc…" at bounding box center [438, 116] width 78 height 15
click at [399, 109] on select "Choose an option... Pending Applied Excluded (Questions) Excluded (Expired) Exc…" at bounding box center [438, 116] width 78 height 15
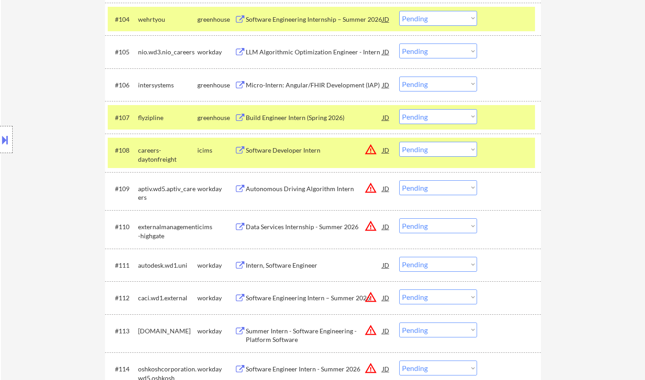
click at [295, 119] on div "Build Engineer Intern (Spring 2026)" at bounding box center [314, 117] width 137 height 9
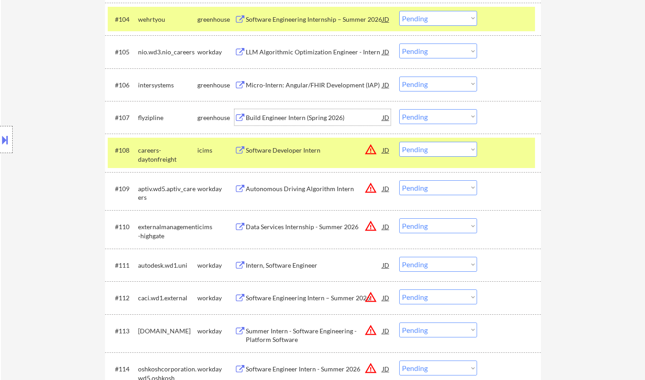
click at [429, 113] on select "Choose an option... Pending Applied Excluded (Questions) Excluded (Expired) Exc…" at bounding box center [438, 116] width 78 height 15
click at [399, 109] on select "Choose an option... Pending Applied Excluded (Questions) Excluded (Expired) Exc…" at bounding box center [438, 116] width 78 height 15
select select ""pending""
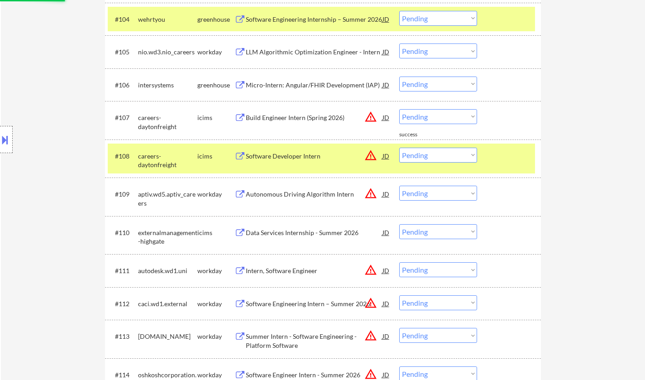
click at [276, 79] on div "Micro-Intern: Angular/FHIR Development (IAP)" at bounding box center [314, 84] width 137 height 16
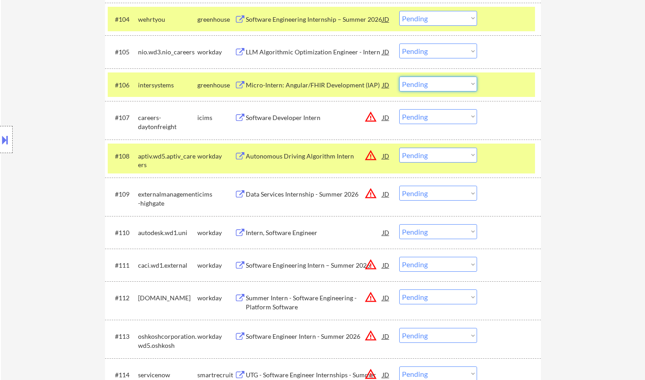
click at [424, 84] on select "Choose an option... Pending Applied Excluded (Questions) Excluded (Expired) Exc…" at bounding box center [438, 83] width 78 height 15
click at [441, 86] on select "Choose an option... Pending Applied Excluded (Questions) Excluded (Expired) Exc…" at bounding box center [438, 83] width 78 height 15
click at [399, 76] on select "Choose an option... Pending Applied Excluded (Questions) Excluded (Expired) Exc…" at bounding box center [438, 83] width 78 height 15
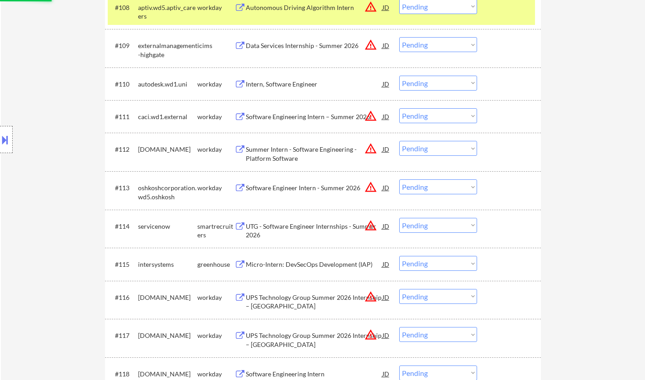
scroll to position [588, 0]
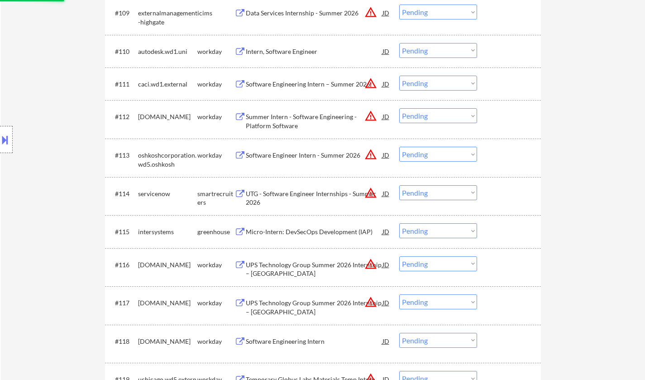
select select ""pending""
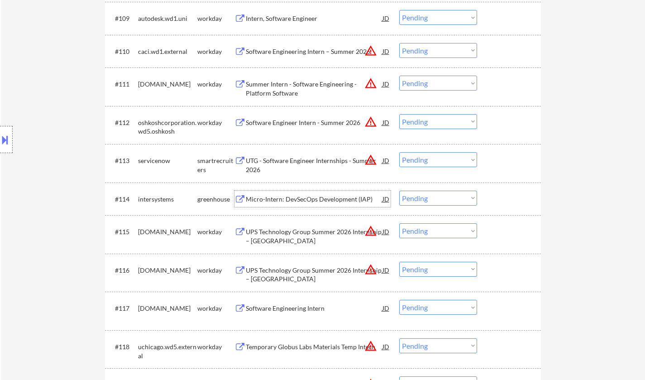
click at [303, 199] on div "Micro-Intern: DevSecOps Development (IAP)" at bounding box center [314, 199] width 137 height 9
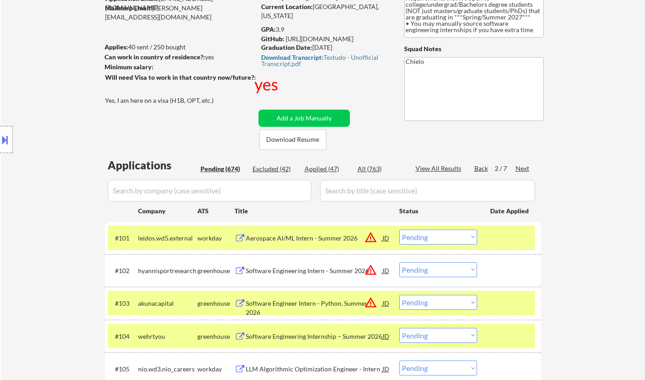
scroll to position [0, 0]
